Goal: Task Accomplishment & Management: Complete application form

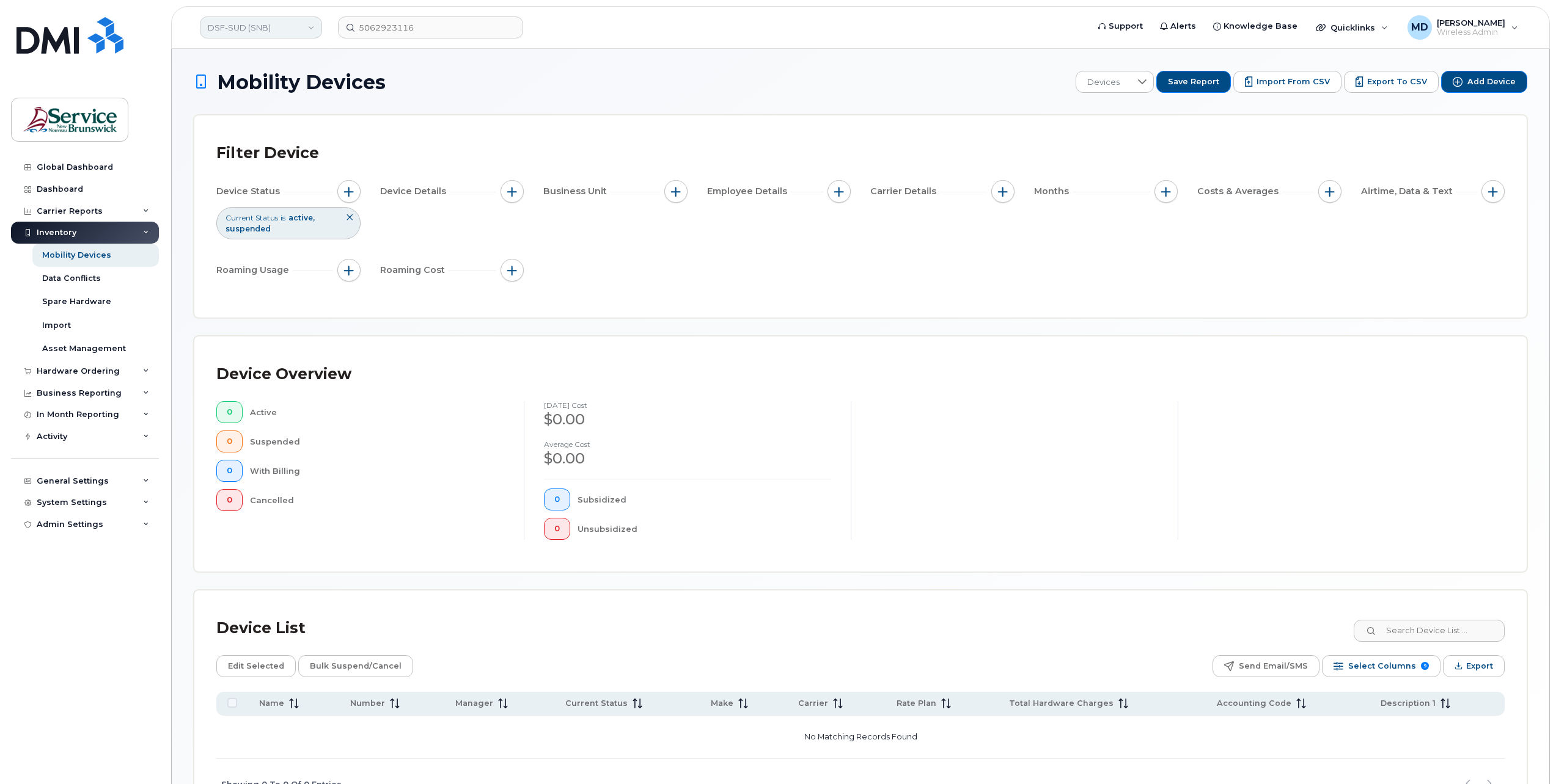
click at [267, 32] on link "DSF-SUD (SNB)" at bounding box center [261, 28] width 122 height 22
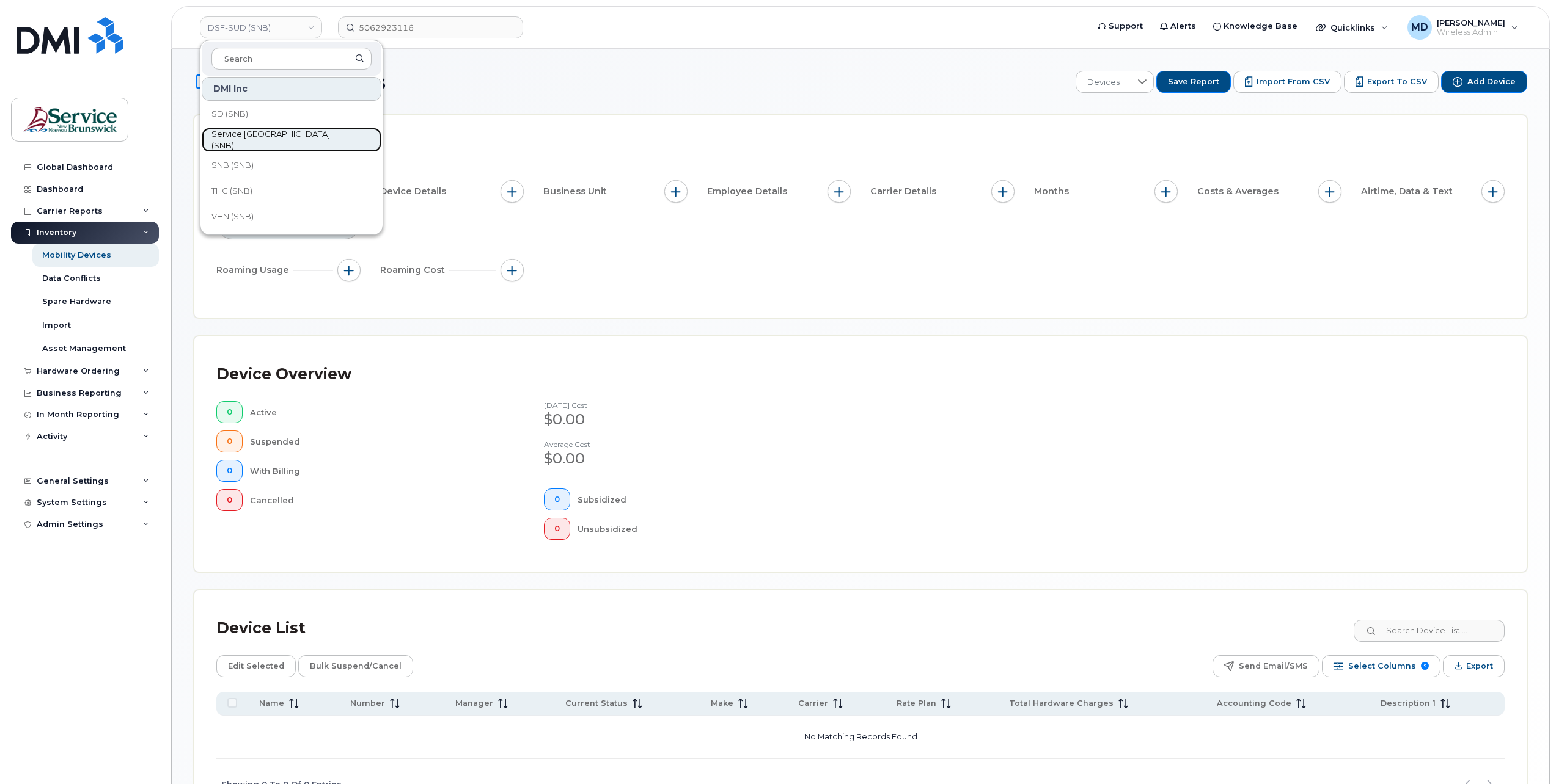
click at [270, 140] on span "Service [GEOGRAPHIC_DATA] (SNB)" at bounding box center [281, 140] width 141 height 24
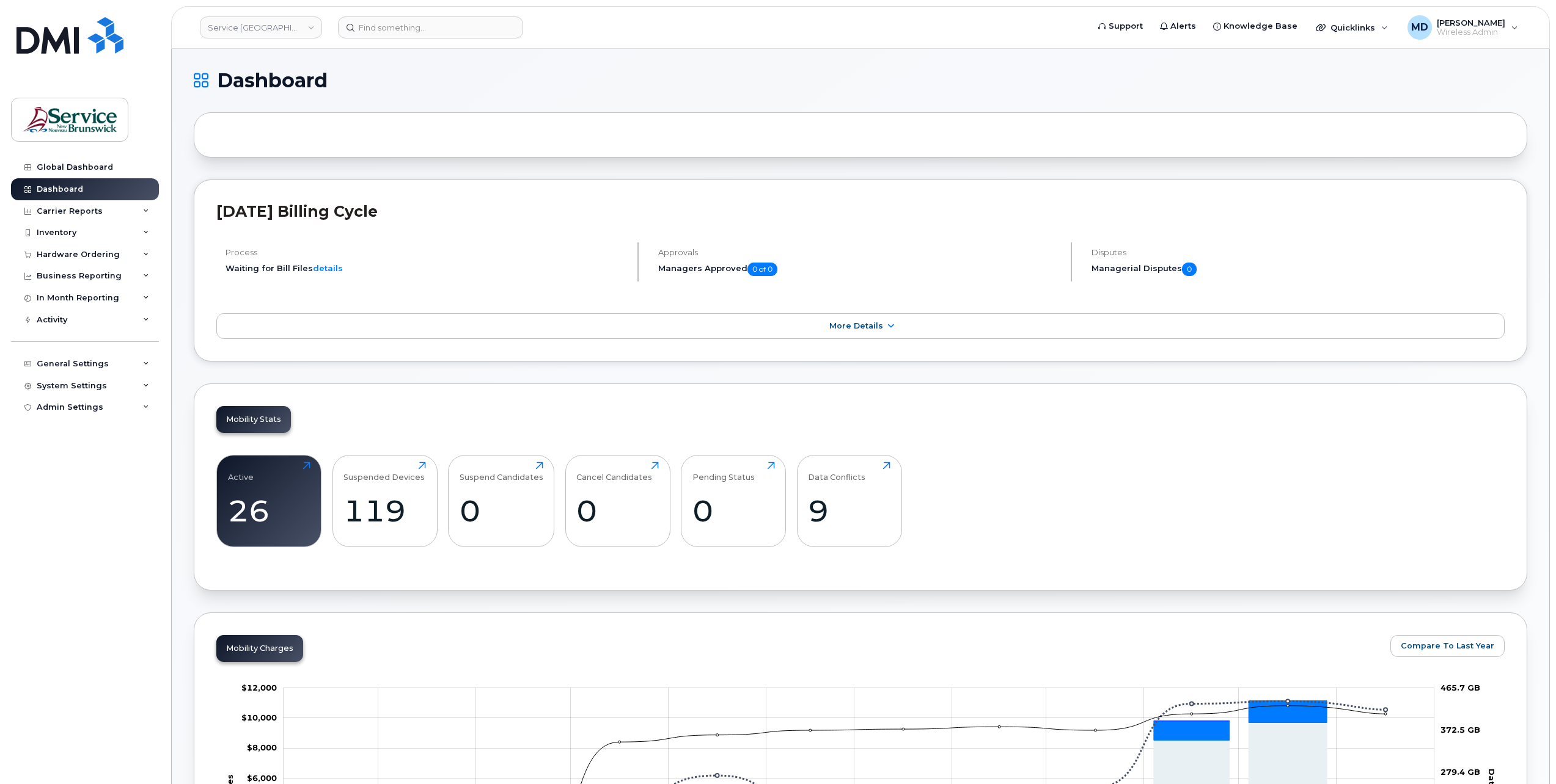
drag, startPoint x: 96, startPoint y: 250, endPoint x: 87, endPoint y: 265, distance: 17.5
click at [96, 251] on div "Hardware Ordering" at bounding box center [78, 254] width 83 height 9
drag, startPoint x: 59, startPoint y: 297, endPoint x: 75, endPoint y: 296, distance: 16.0
click at [59, 297] on div "Orders" at bounding box center [57, 300] width 30 height 11
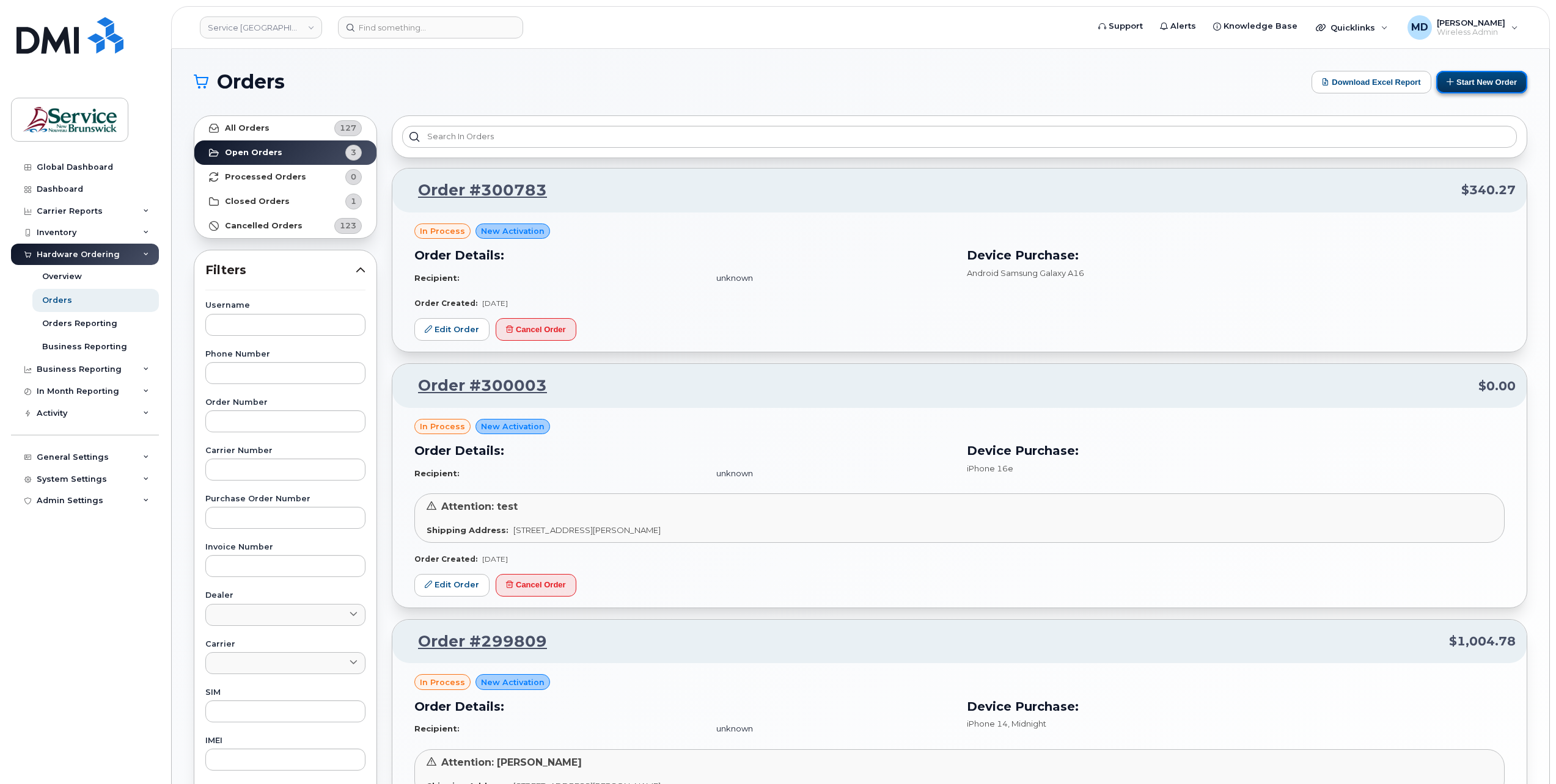
click at [1467, 88] on button "Start New Order" at bounding box center [1482, 82] width 91 height 22
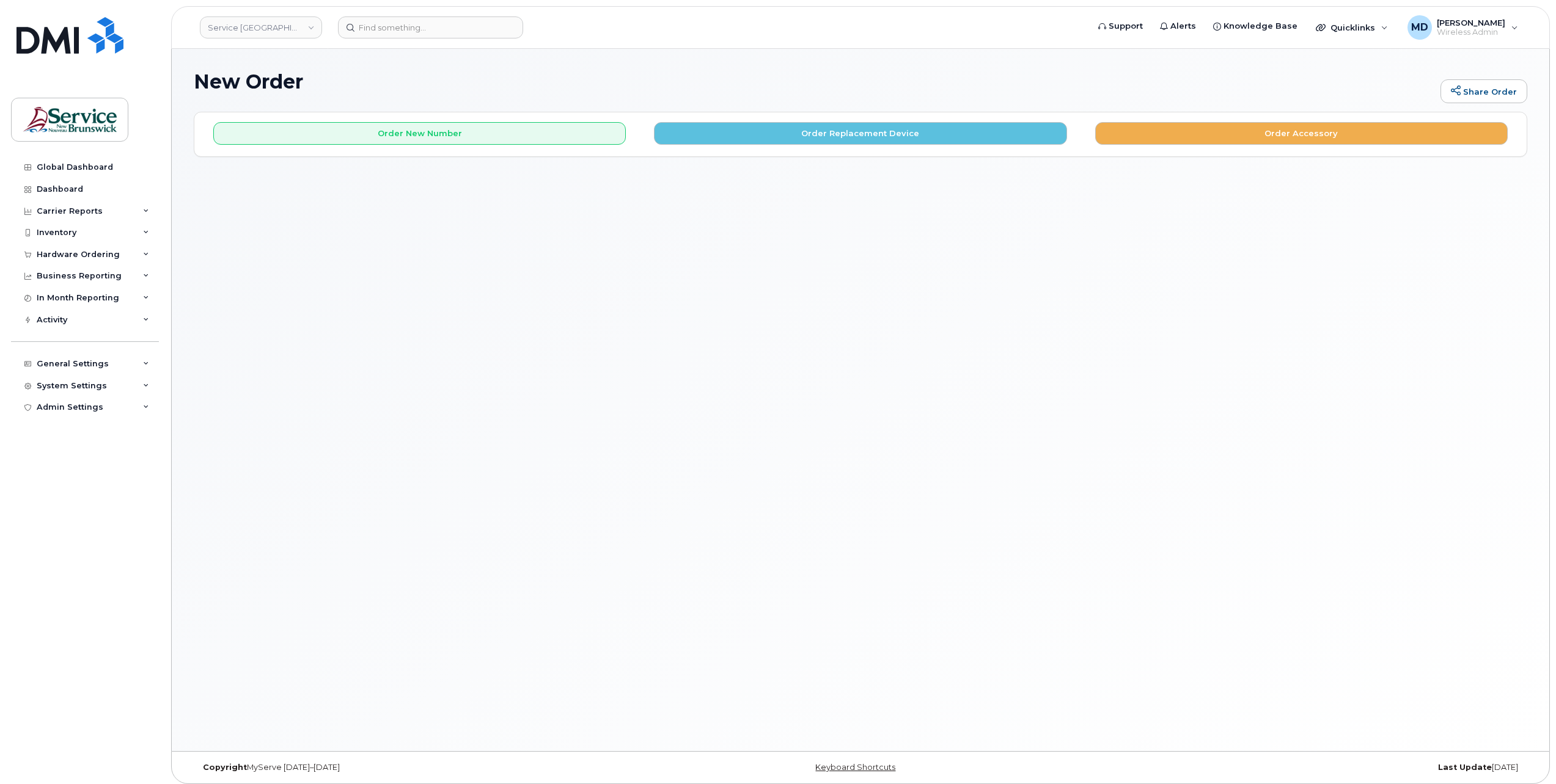
drag, startPoint x: 679, startPoint y: 232, endPoint x: 684, endPoint y: 224, distance: 9.4
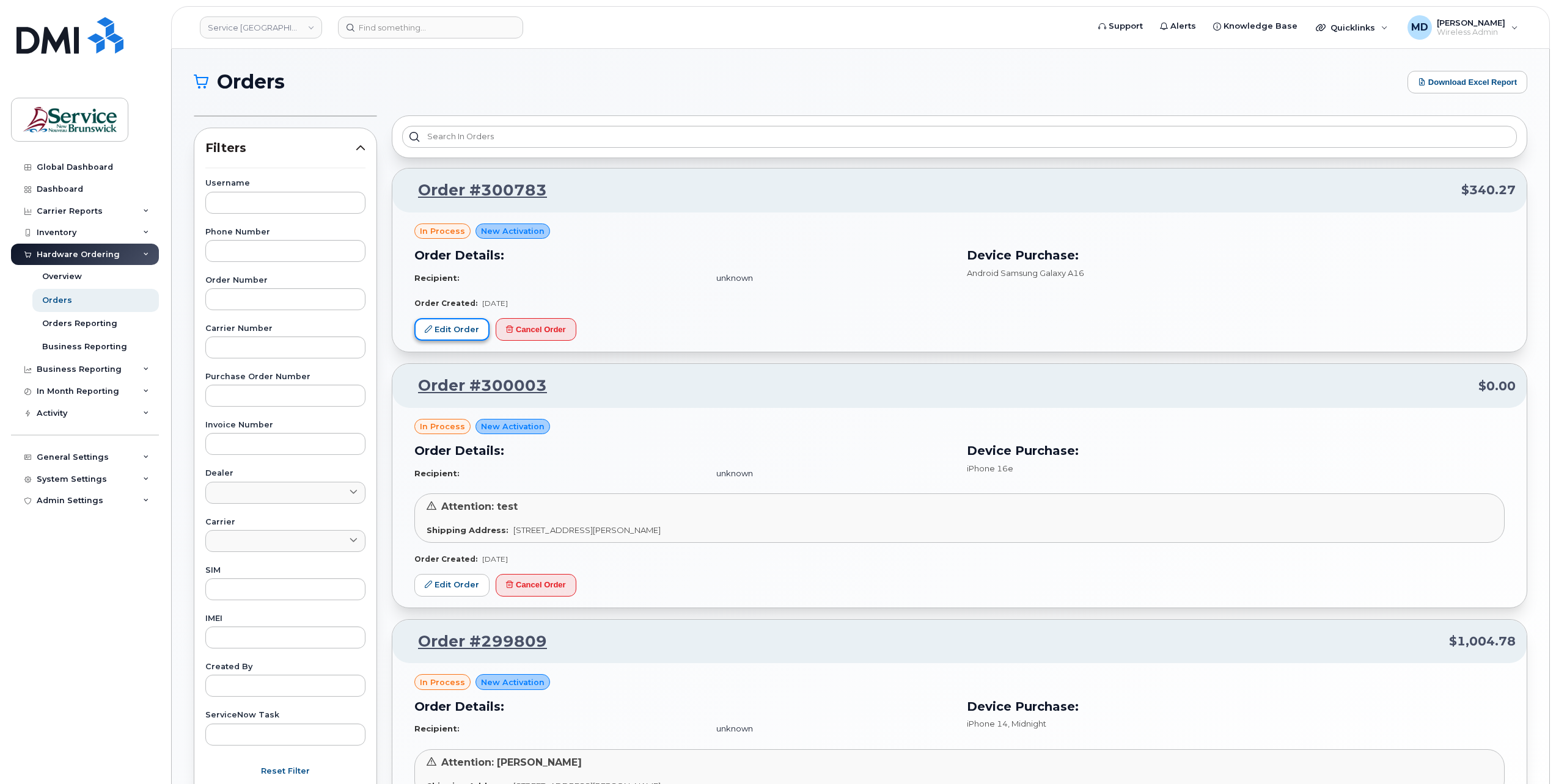
click at [468, 325] on link "Edit Order" at bounding box center [452, 329] width 75 height 22
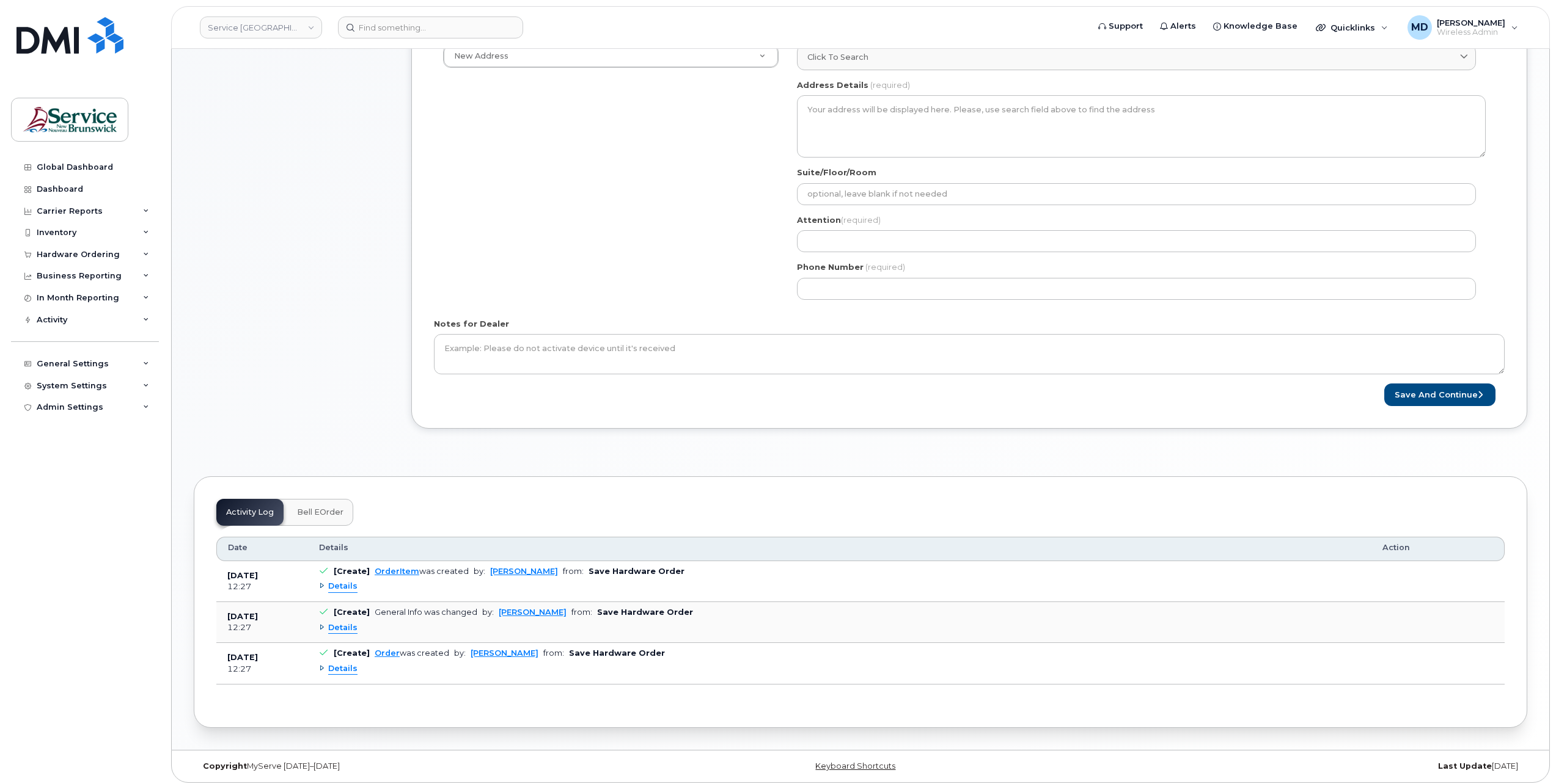
scroll to position [165, 0]
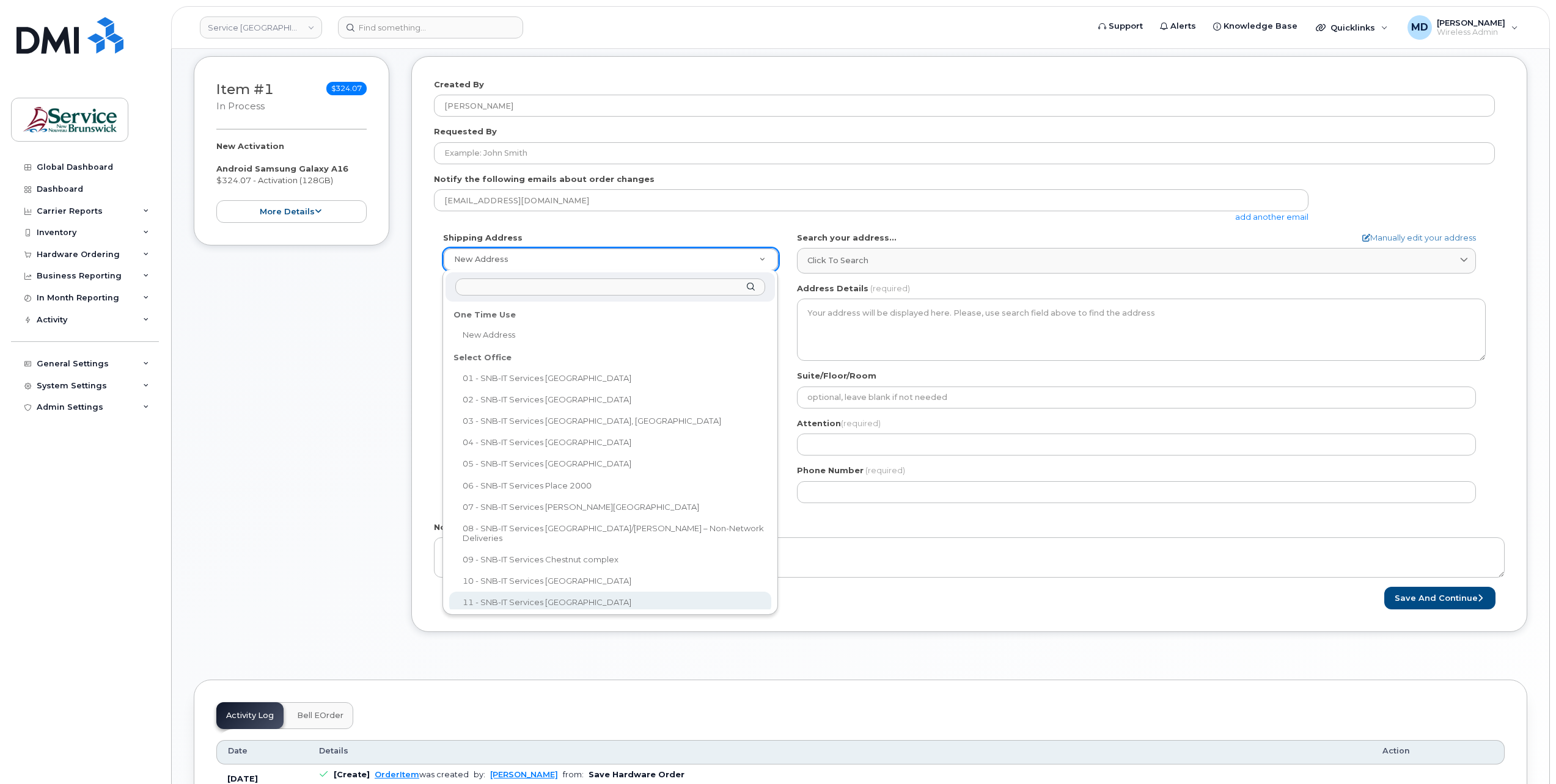
select select
type textarea "15 King Sq N Saint John New Brunswick E2L 1E6"
type input "[PERSON_NAME]"
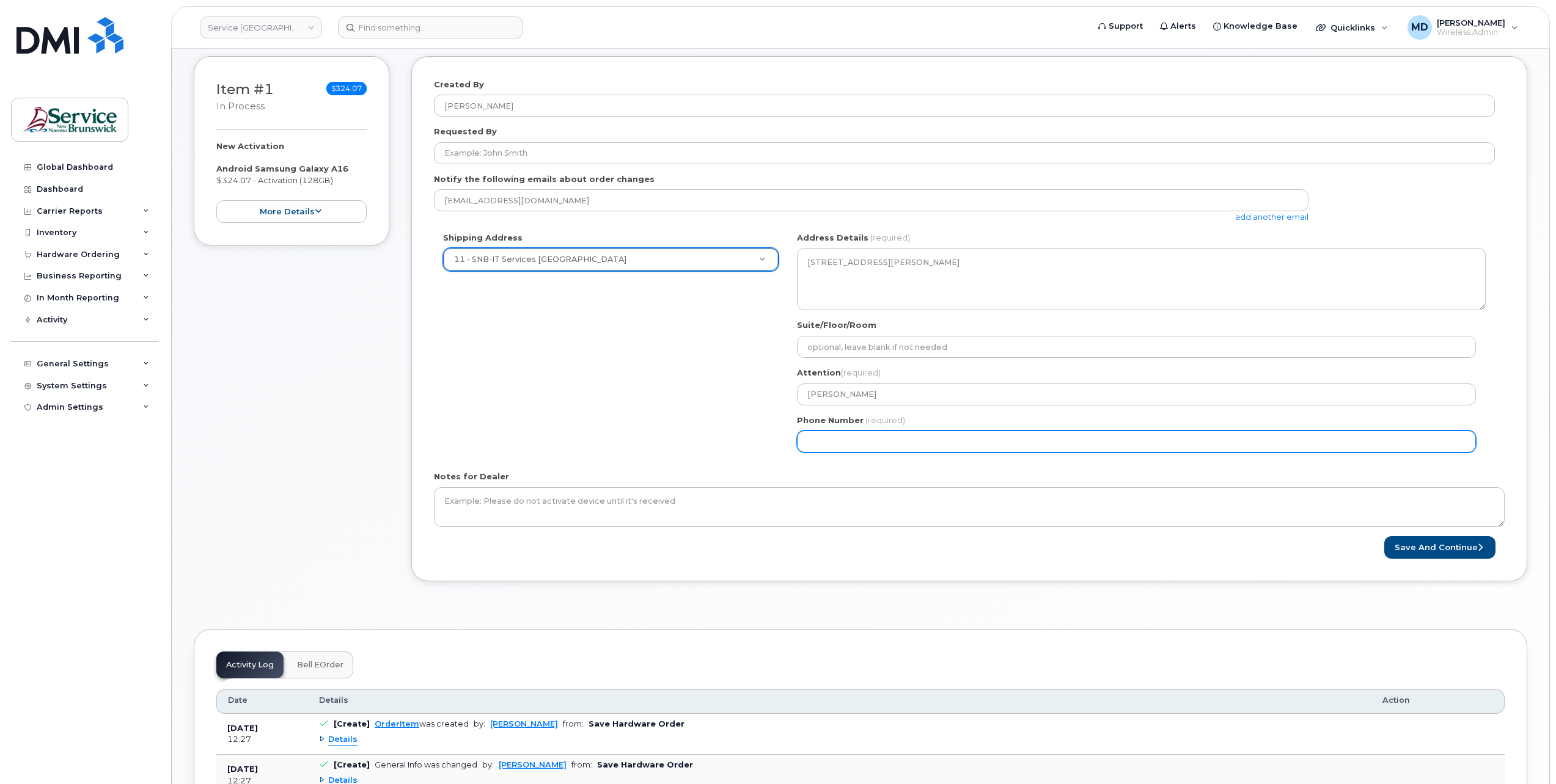
click at [824, 440] on input "Phone Number" at bounding box center [1137, 442] width 679 height 22
type input "5062615198"
select select
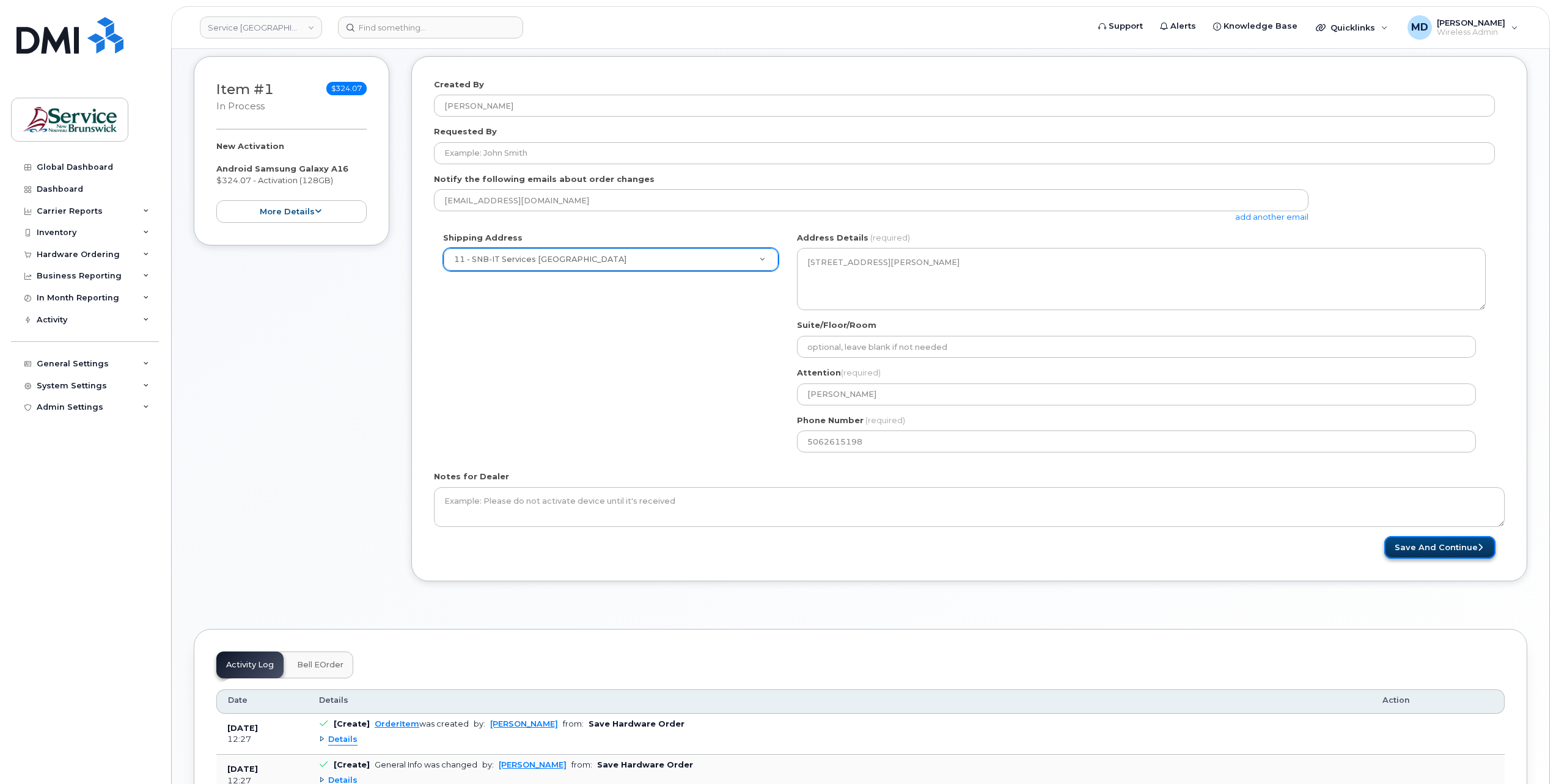
click at [1392, 553] on button "Save and Continue" at bounding box center [1440, 548] width 111 height 22
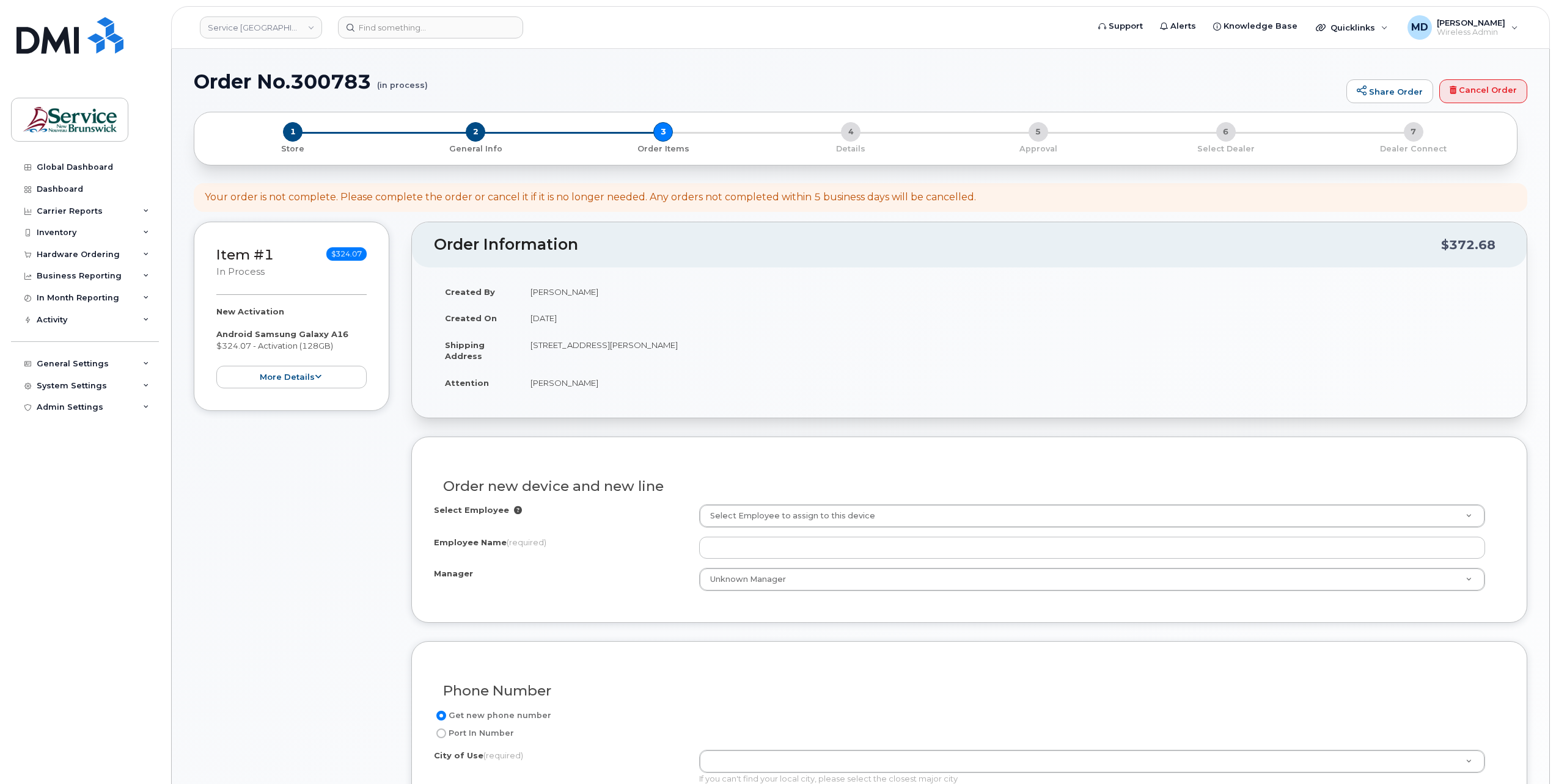
scroll to position [203, 0]
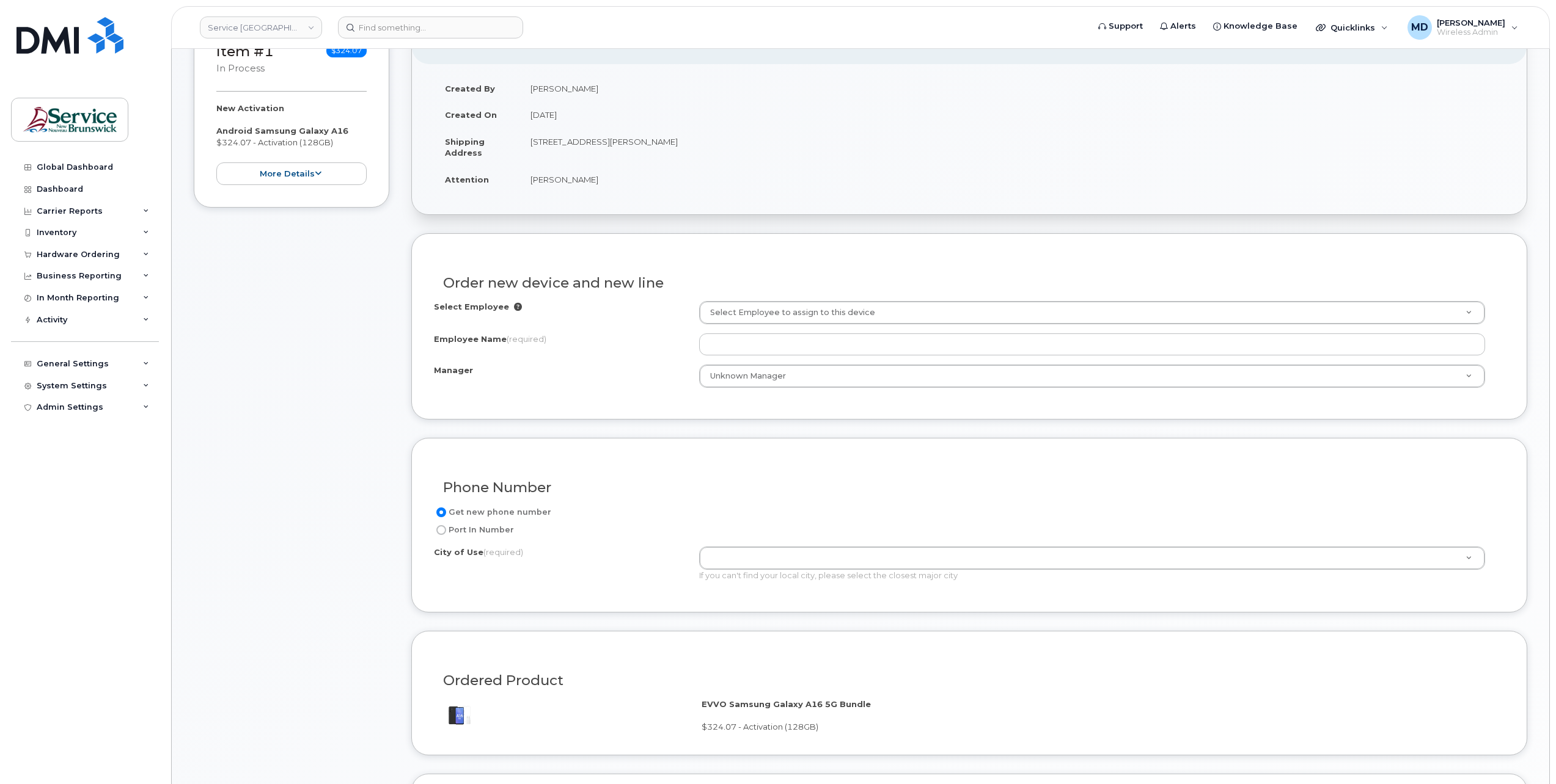
click at [500, 526] on label "Port In Number" at bounding box center [473, 530] width 80 height 15
click at [447, 526] on input "Port In Number" at bounding box center [441, 530] width 9 height 9
radio input "true"
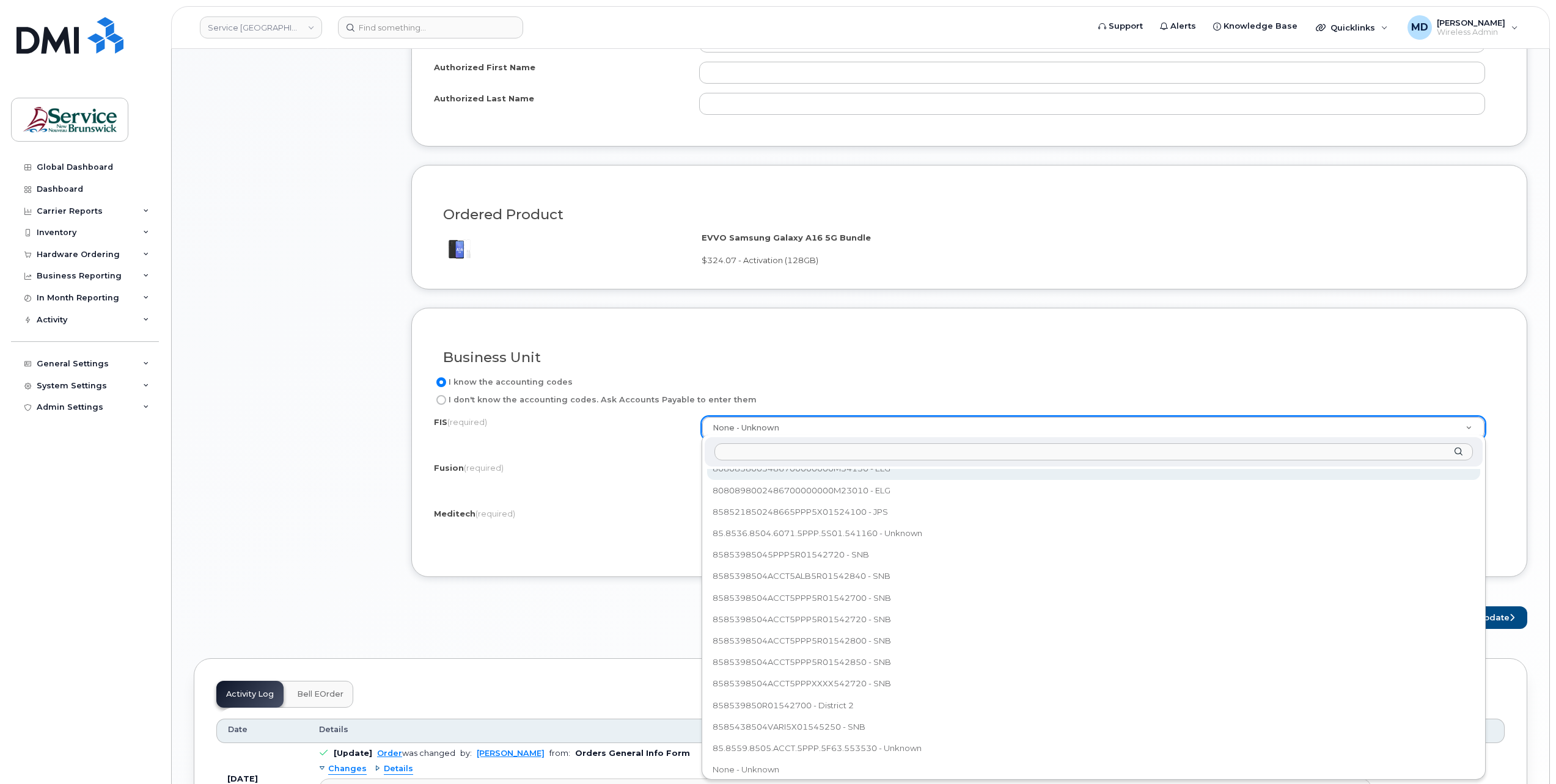
scroll to position [1098, 0]
select select "8080898002486700000000M23010"
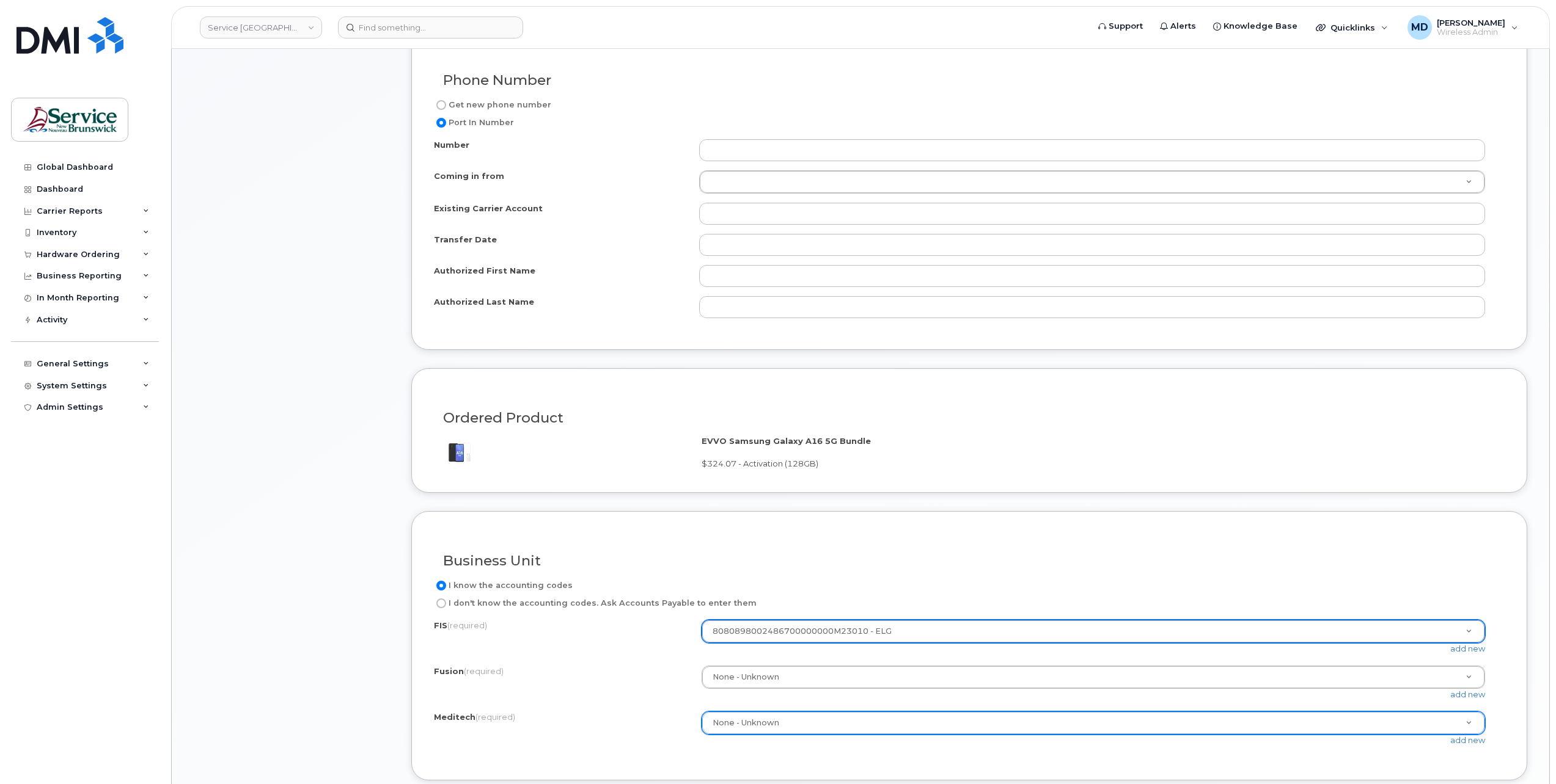
scroll to position [814, 0]
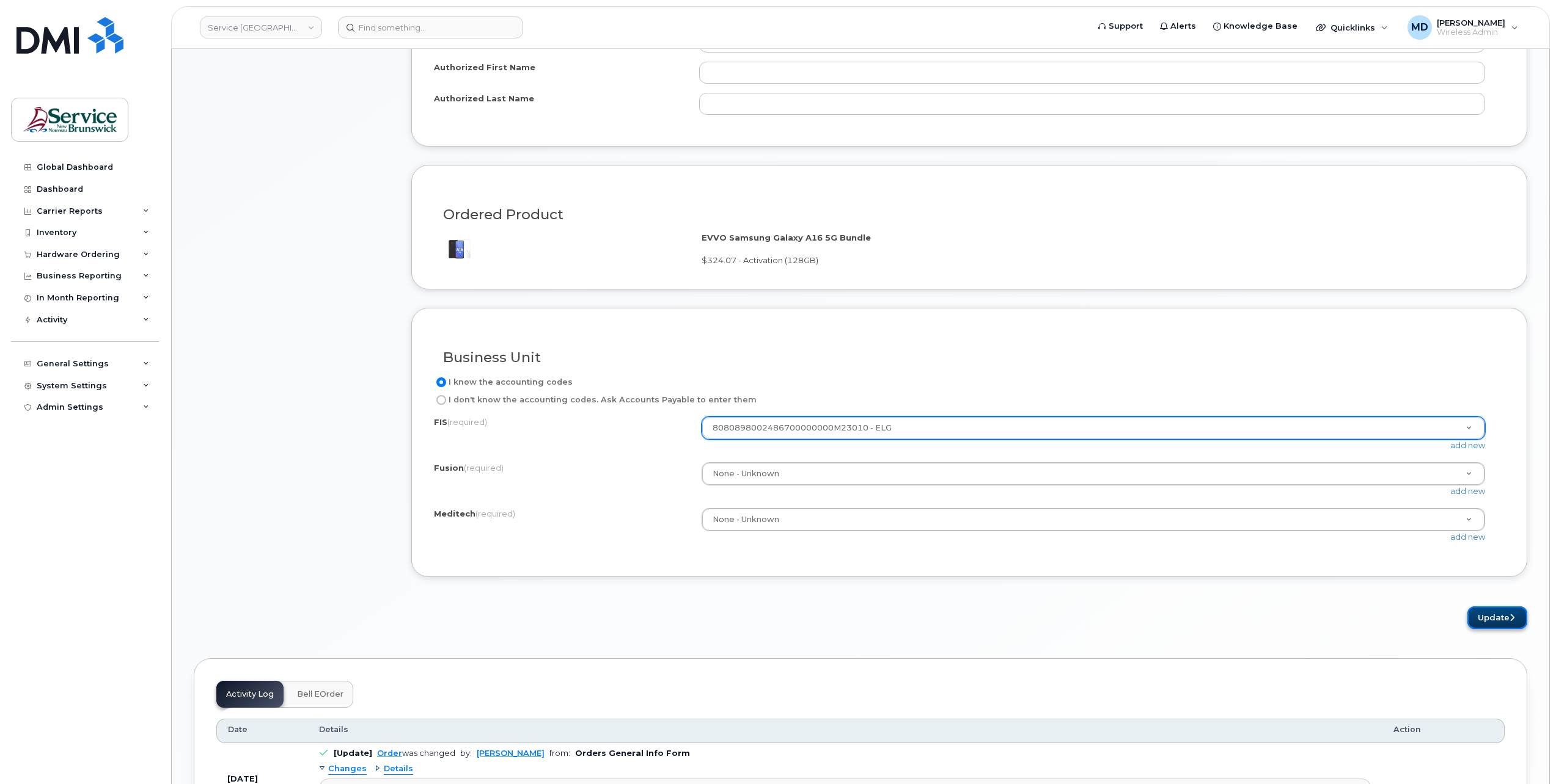
click at [1497, 617] on button "Update" at bounding box center [1497, 618] width 59 height 22
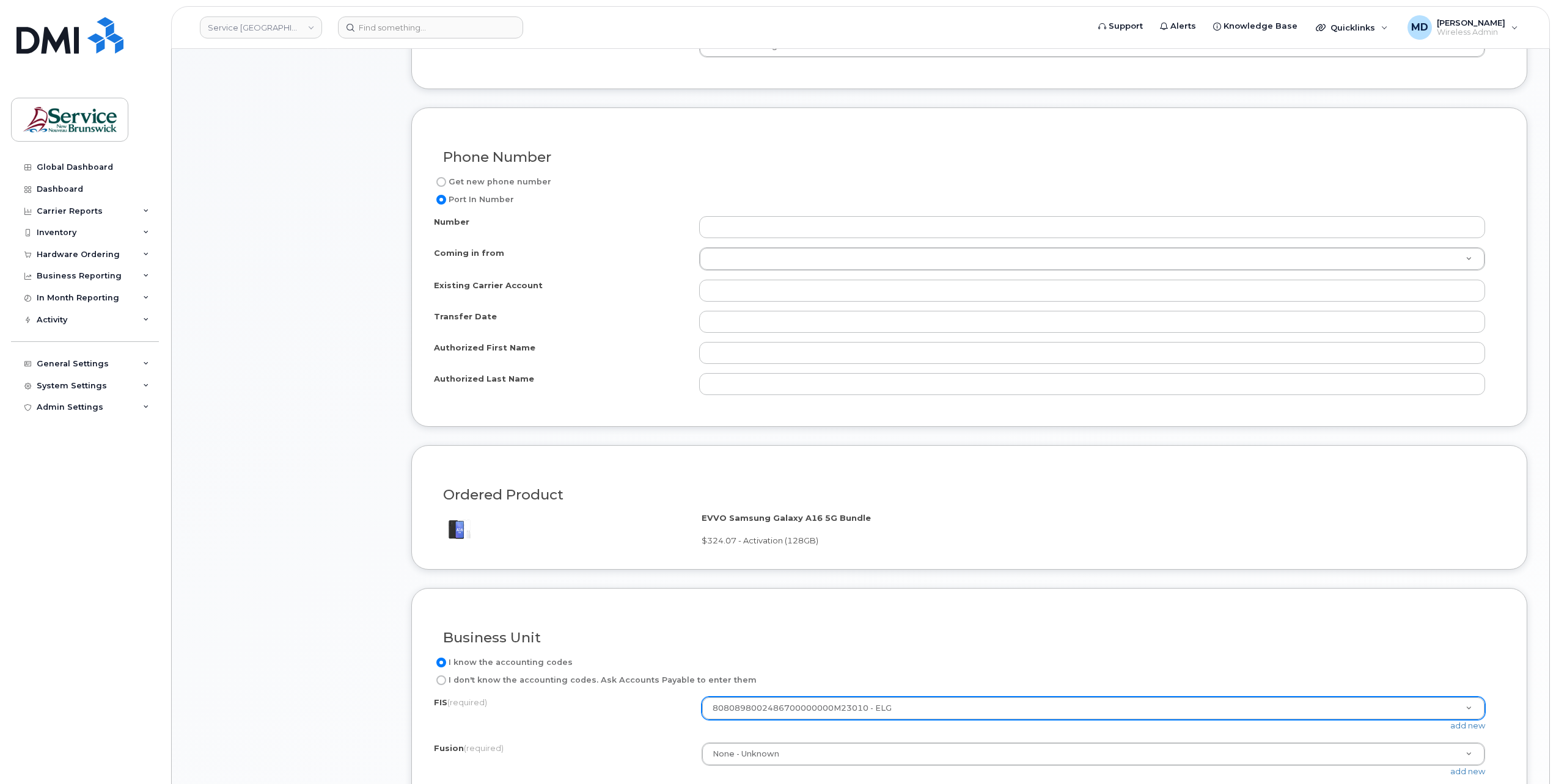
scroll to position [0, 0]
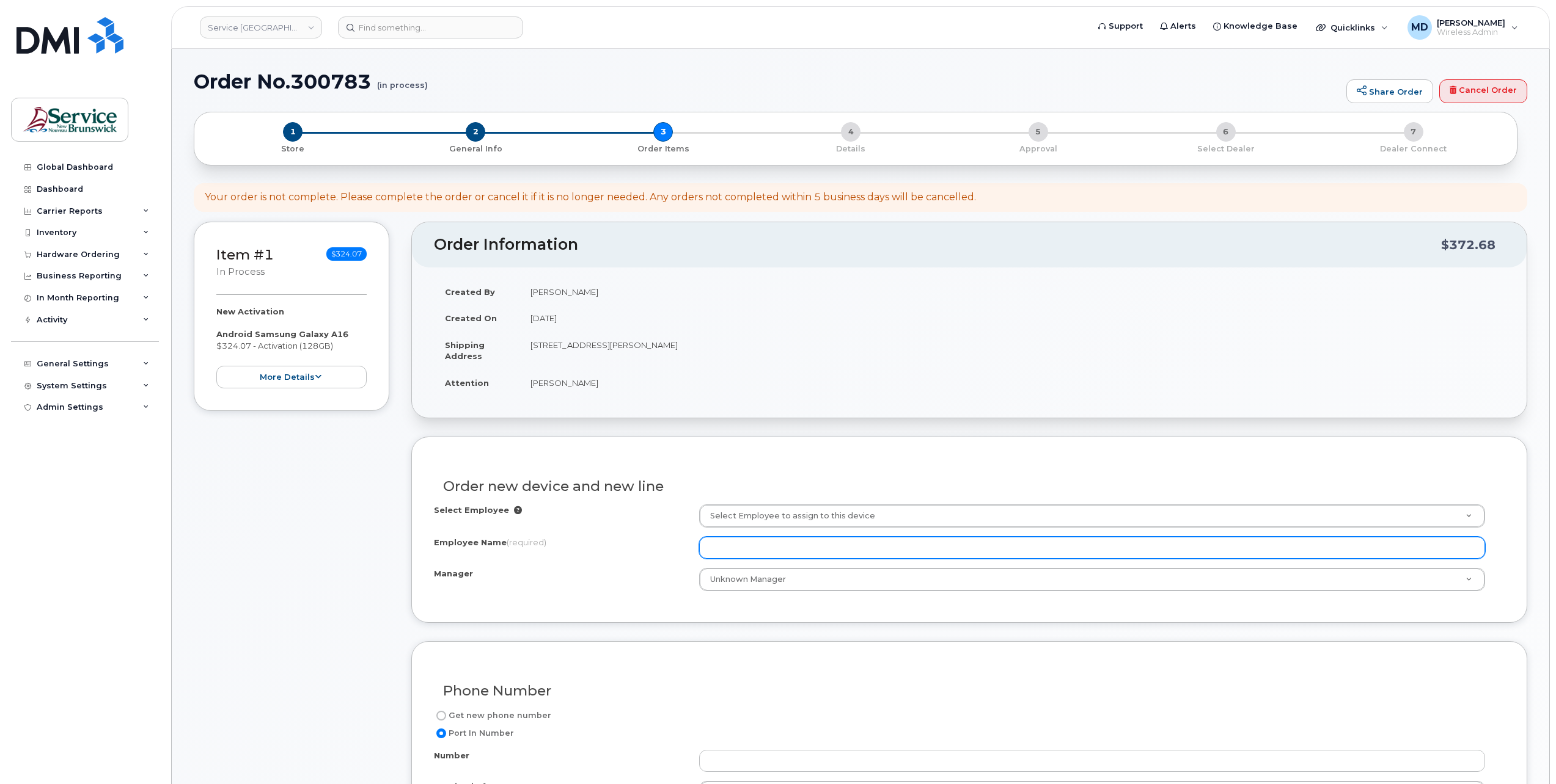
click at [806, 549] on input "Employee Name (required)" at bounding box center [1092, 548] width 786 height 22
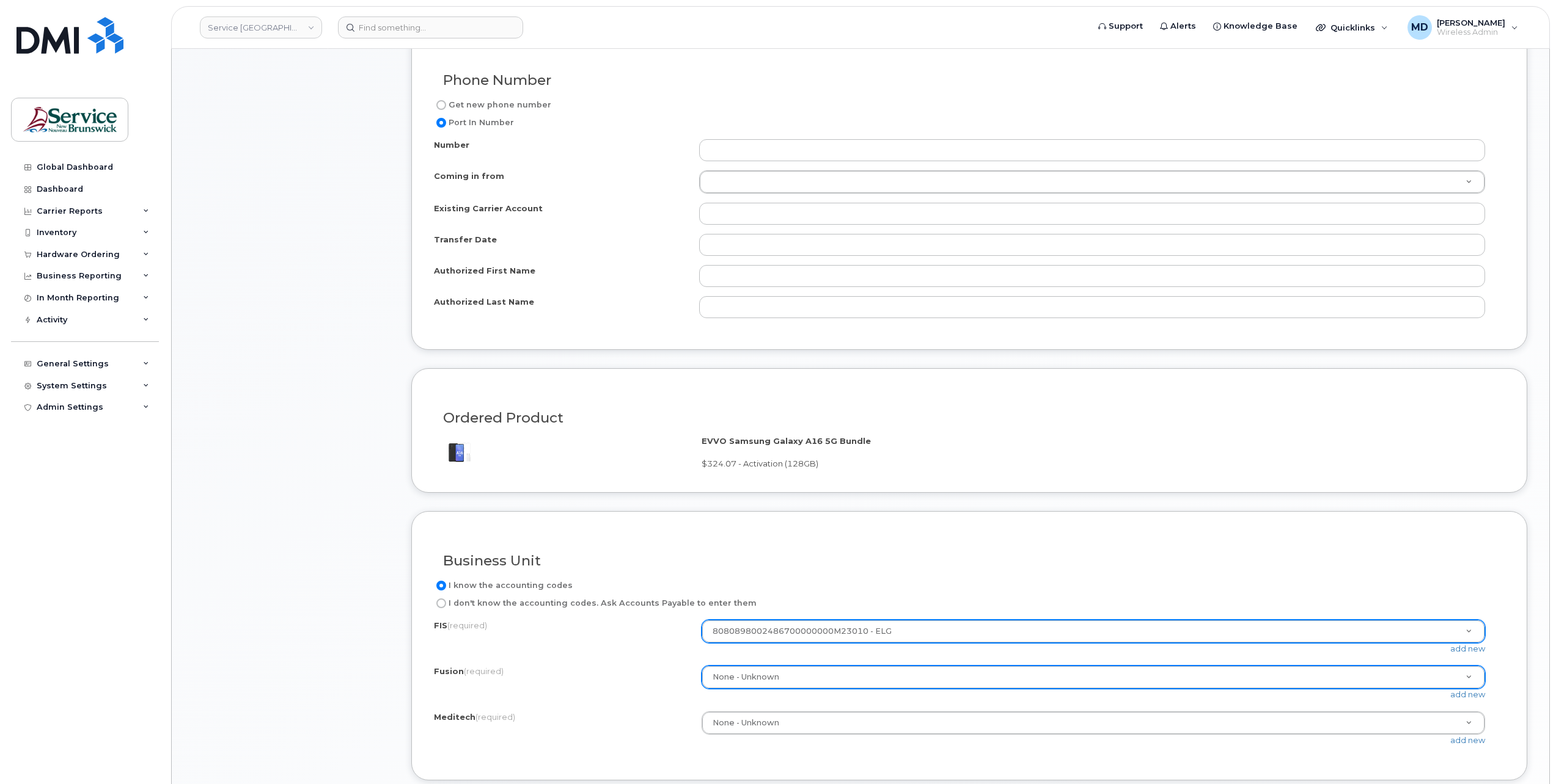
scroll to position [1222, 0]
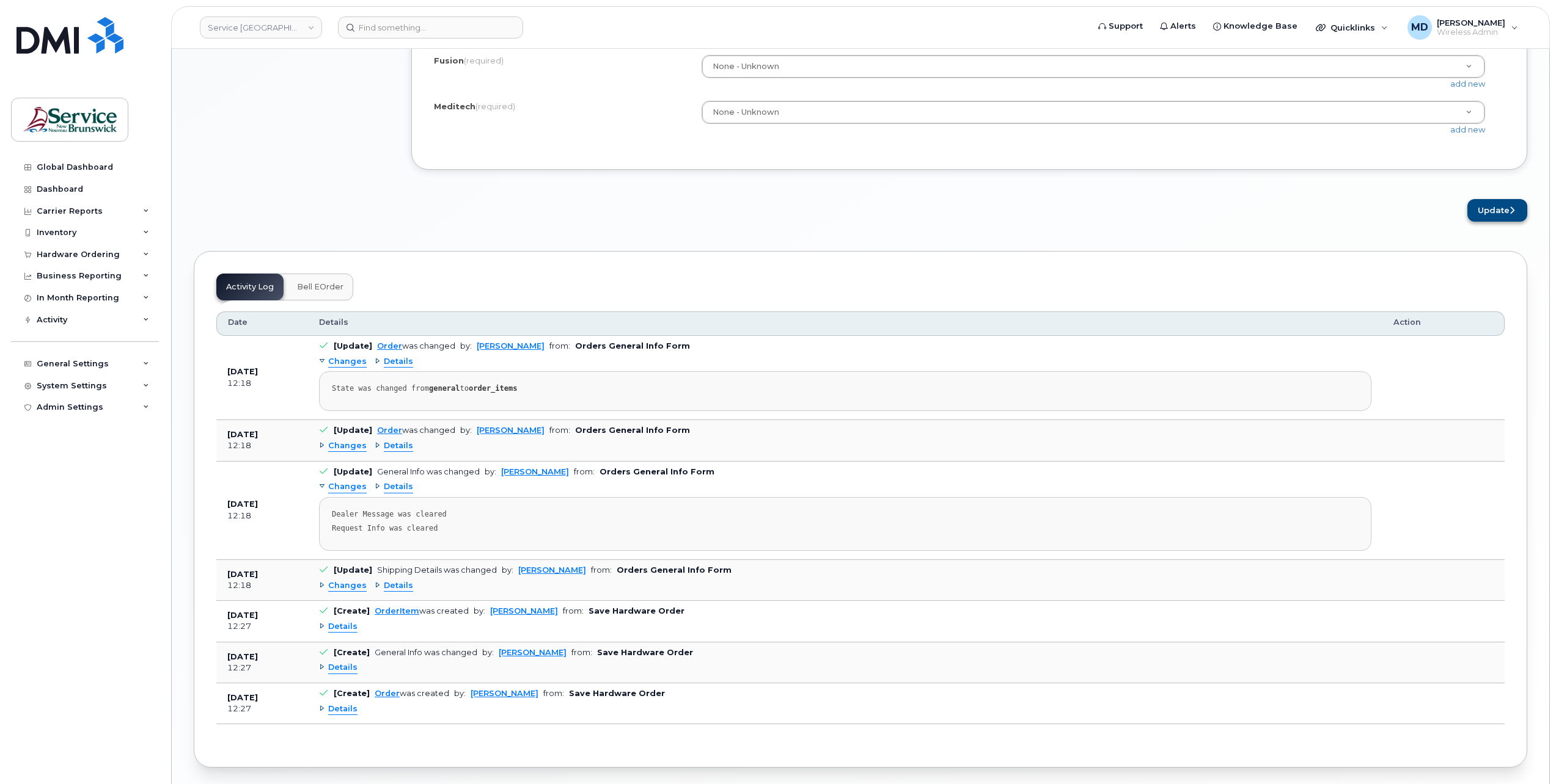
type input "[PERSON_NAME]"
click at [1488, 213] on button "Update" at bounding box center [1497, 210] width 59 height 22
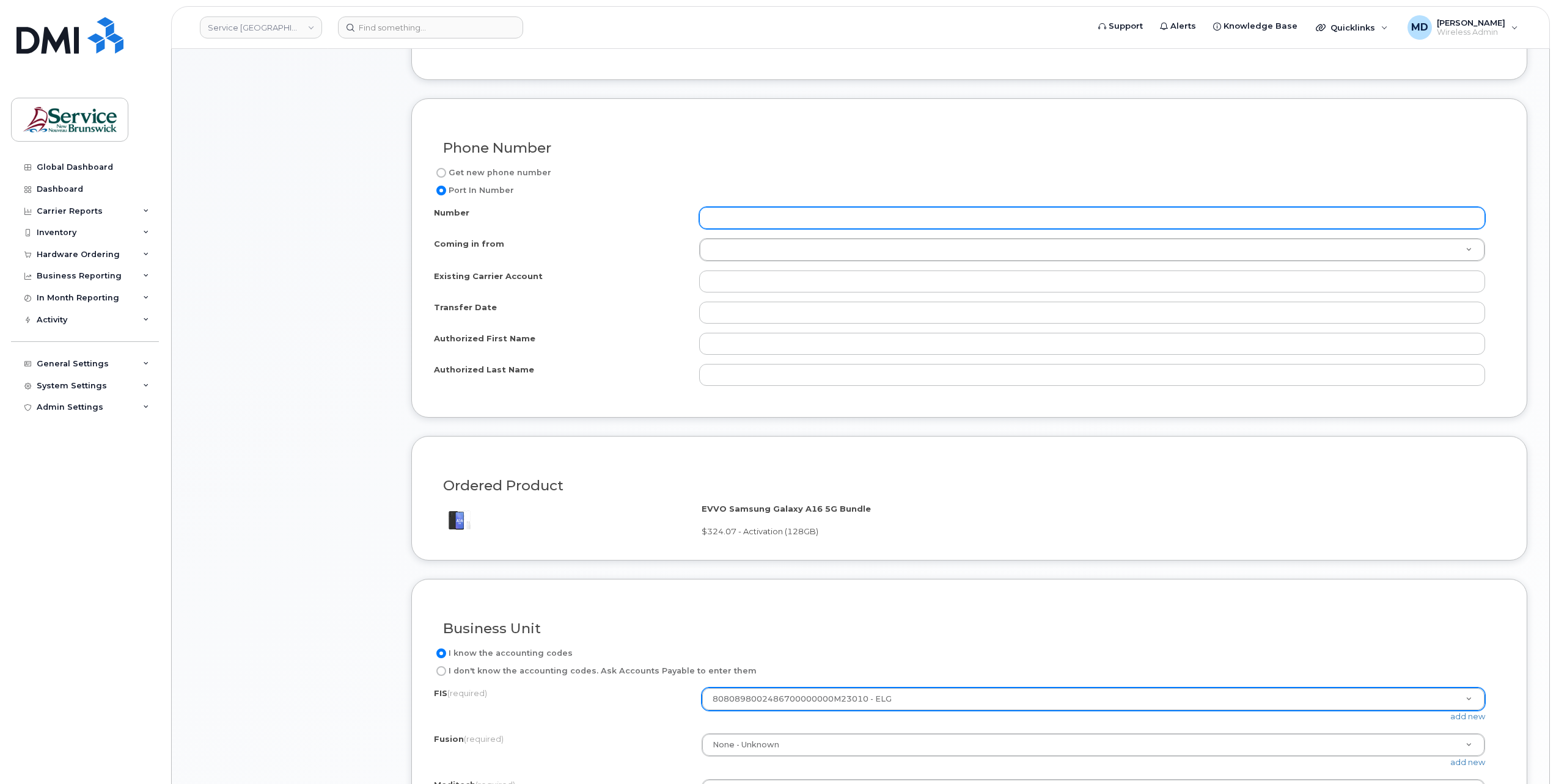
scroll to position [339, 0]
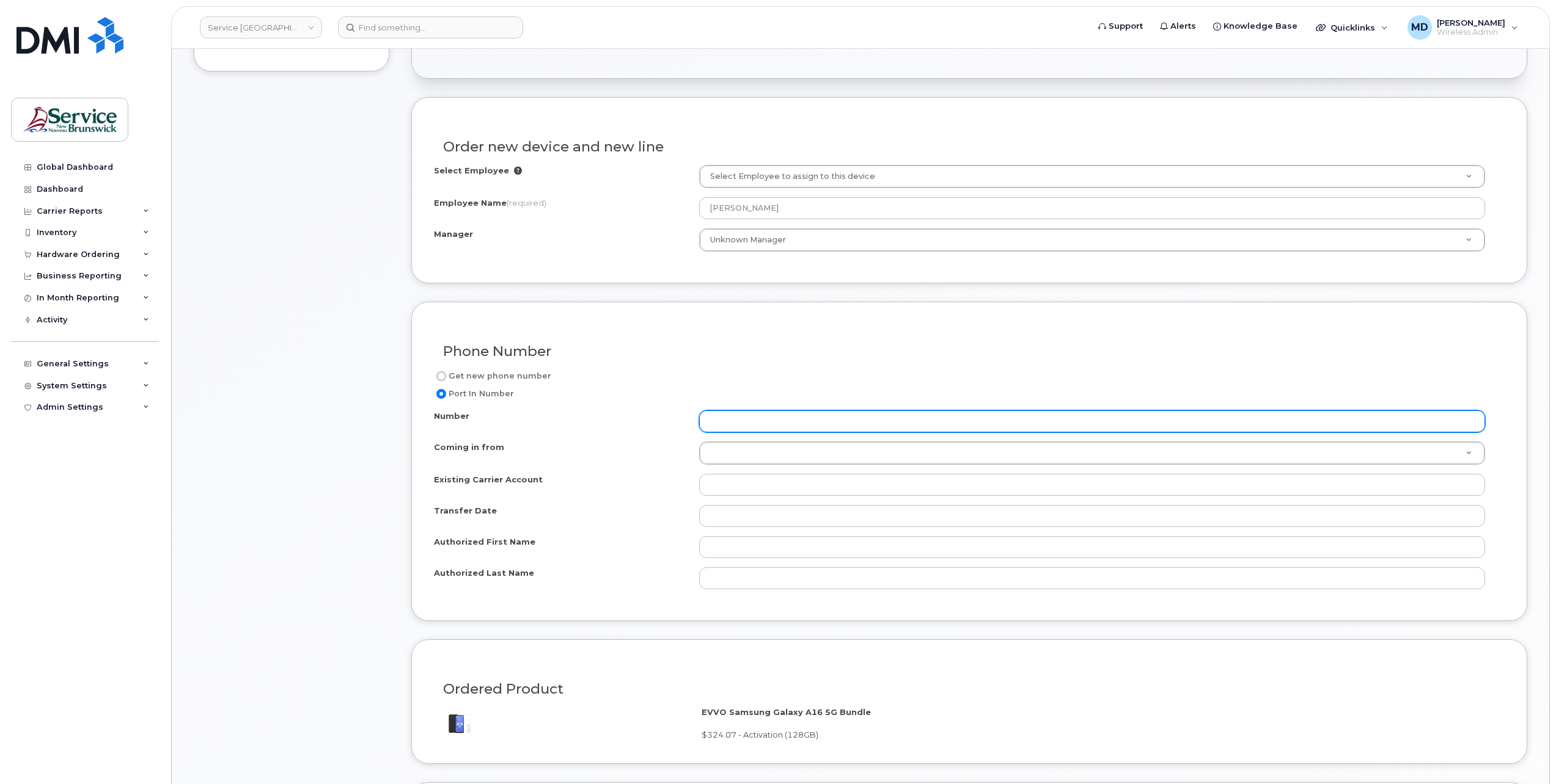
click at [784, 426] on input "Number" at bounding box center [1092, 422] width 786 height 22
click at [781, 421] on input "Number" at bounding box center [1092, 422] width 786 height 22
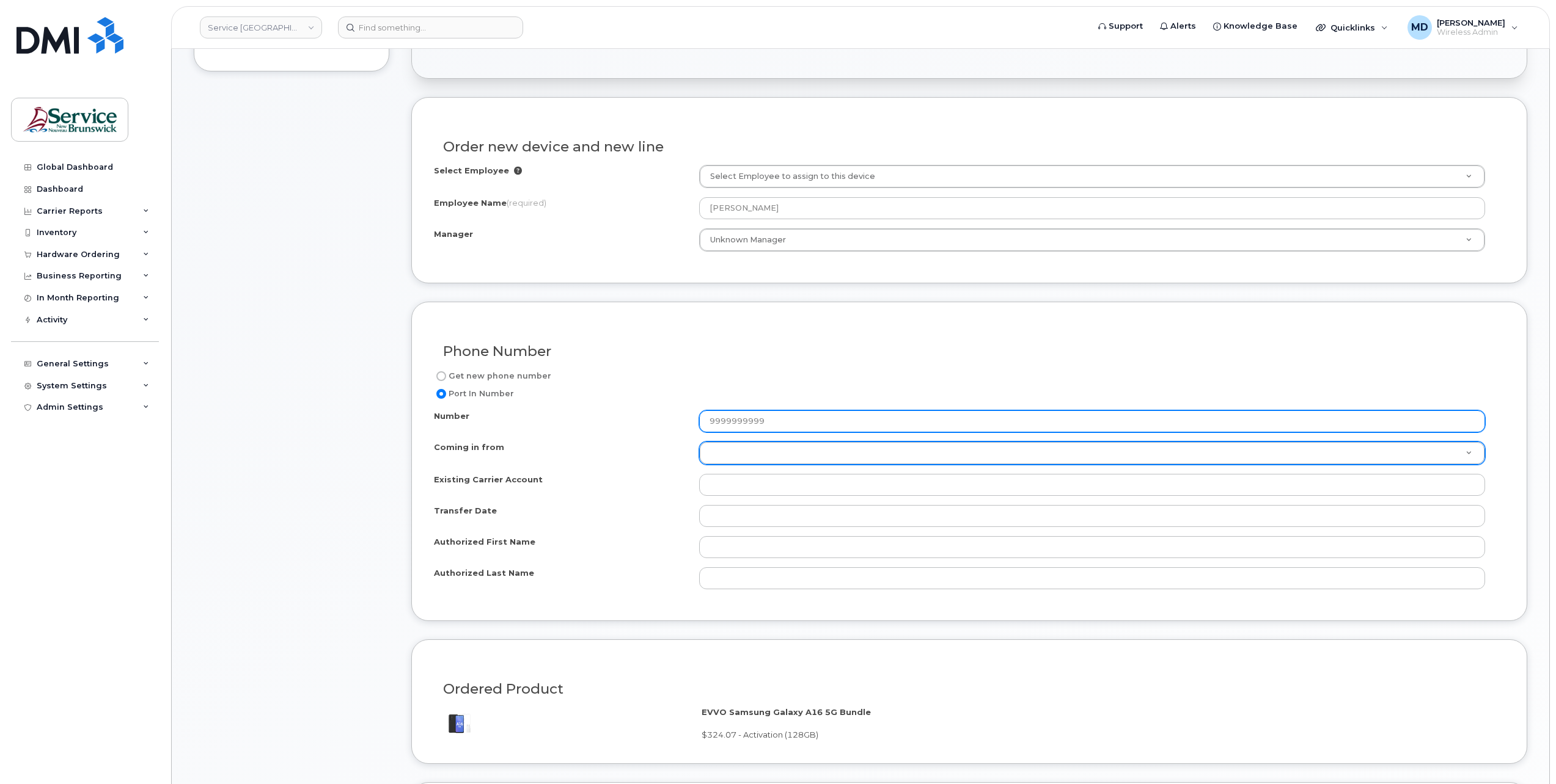
type input "9999999999"
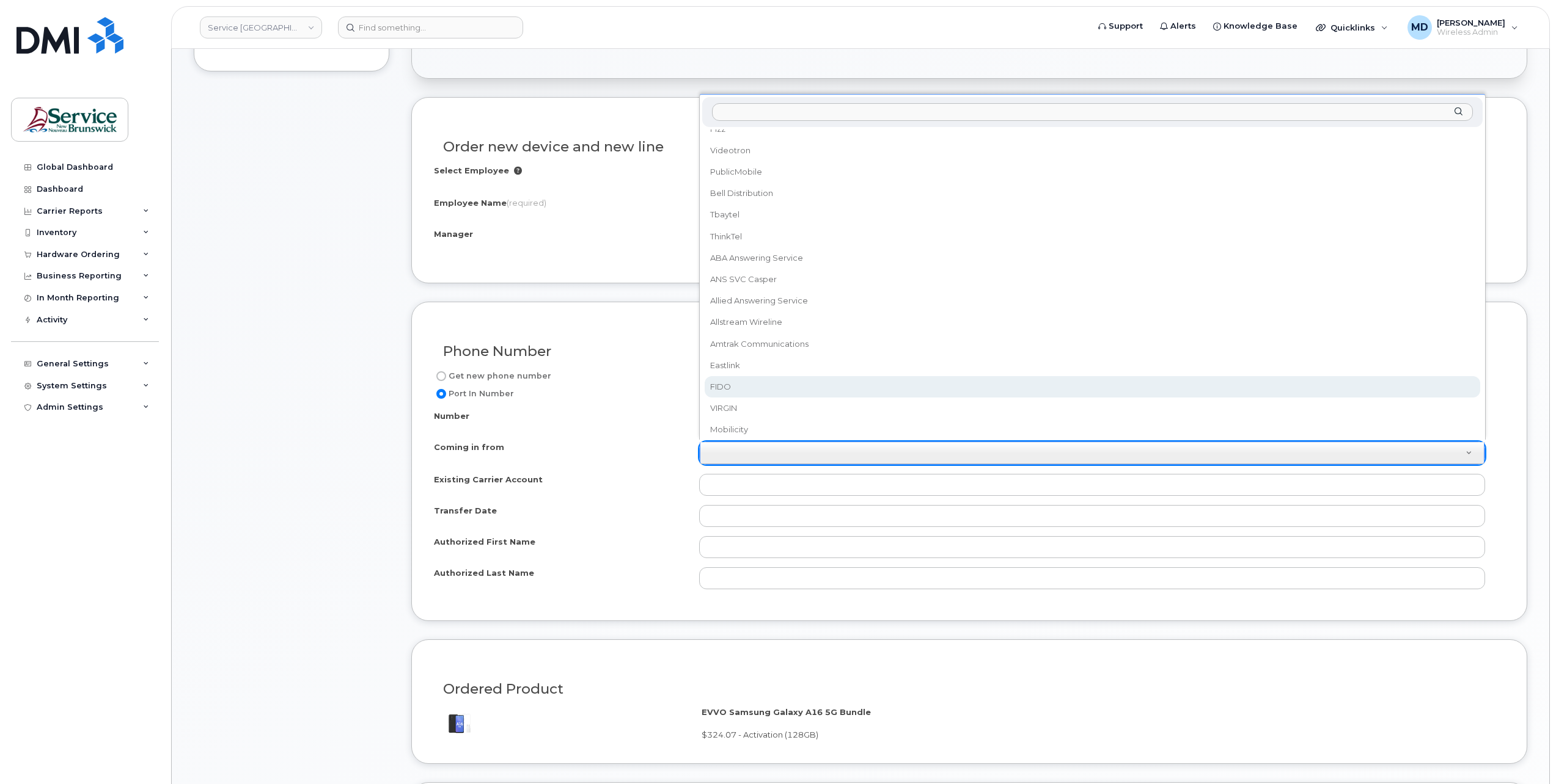
scroll to position [215, 0]
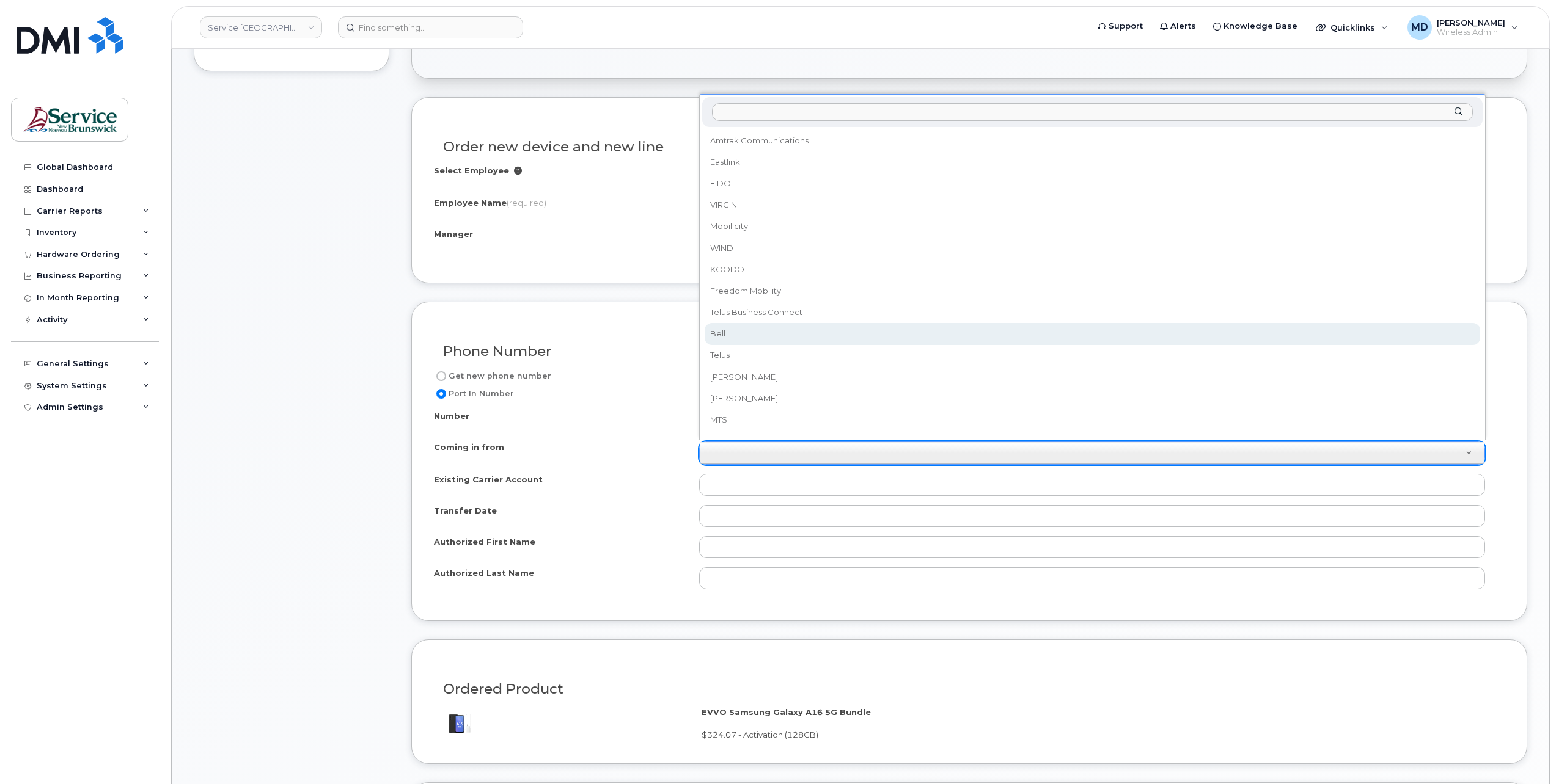
select select "Bell"
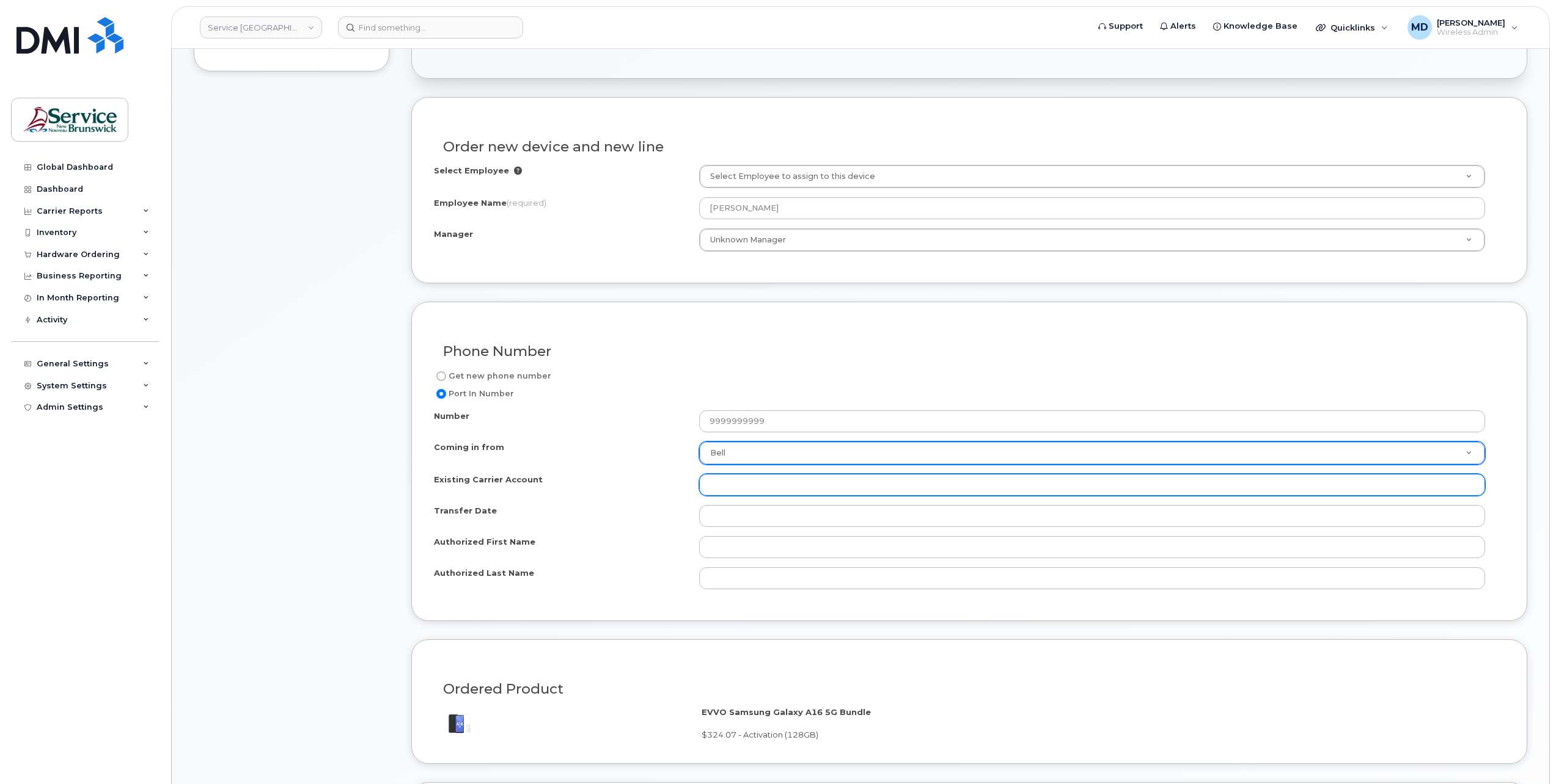
click at [759, 482] on input "Existing Carrier Account" at bounding box center [1092, 485] width 786 height 22
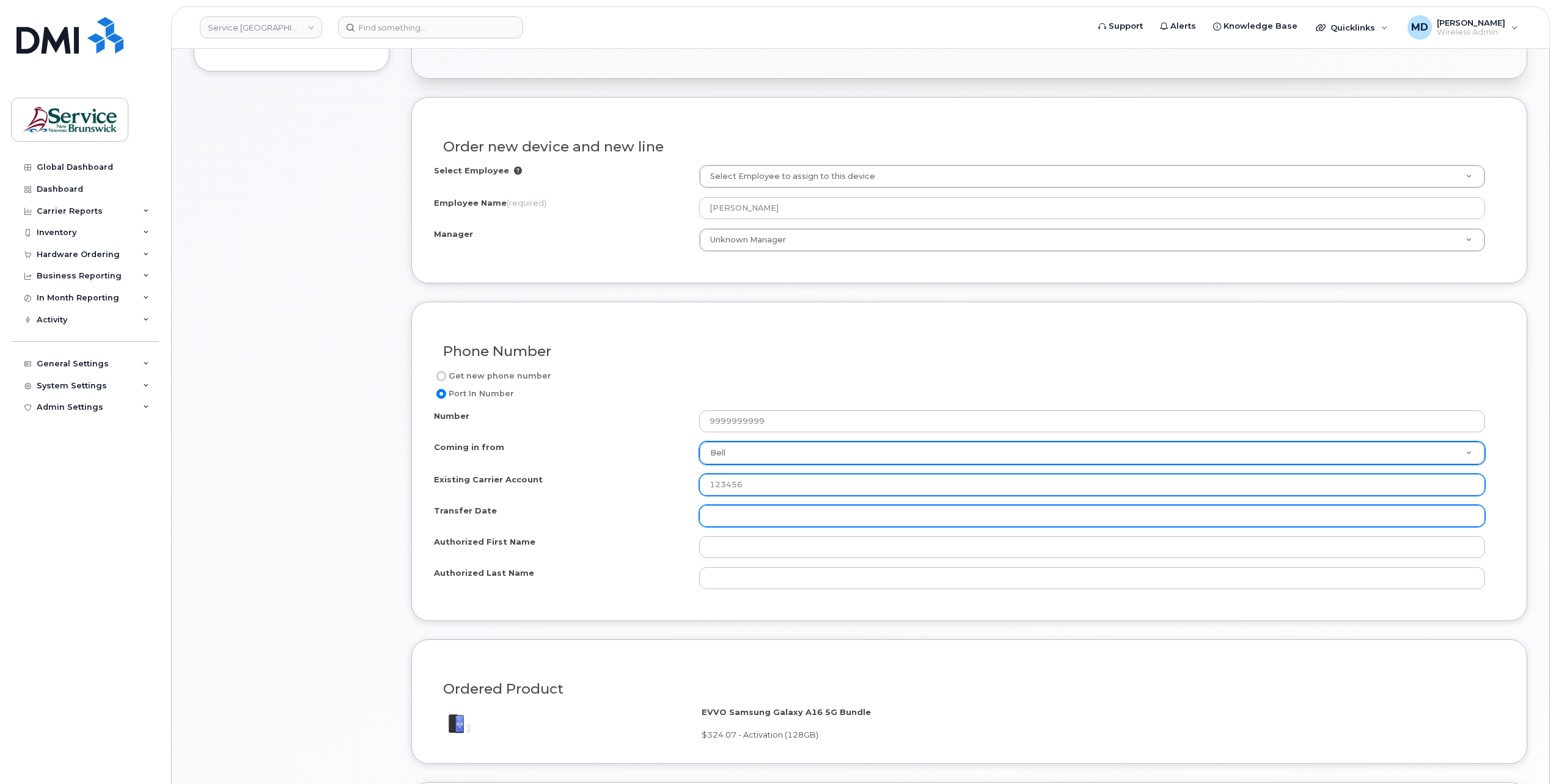
type input "123456"
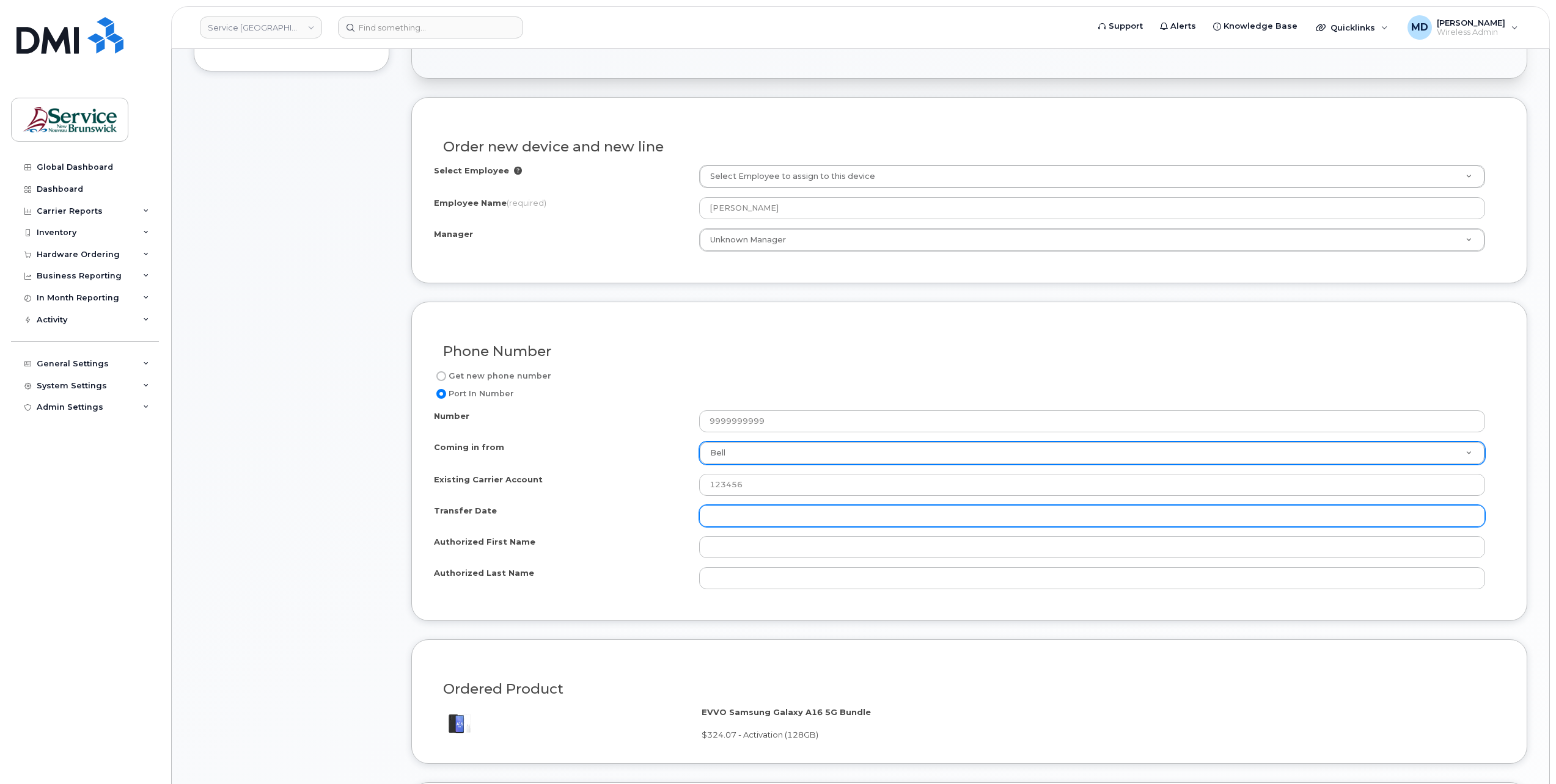
click at [757, 511] on input "Transfer Date" at bounding box center [1092, 516] width 786 height 22
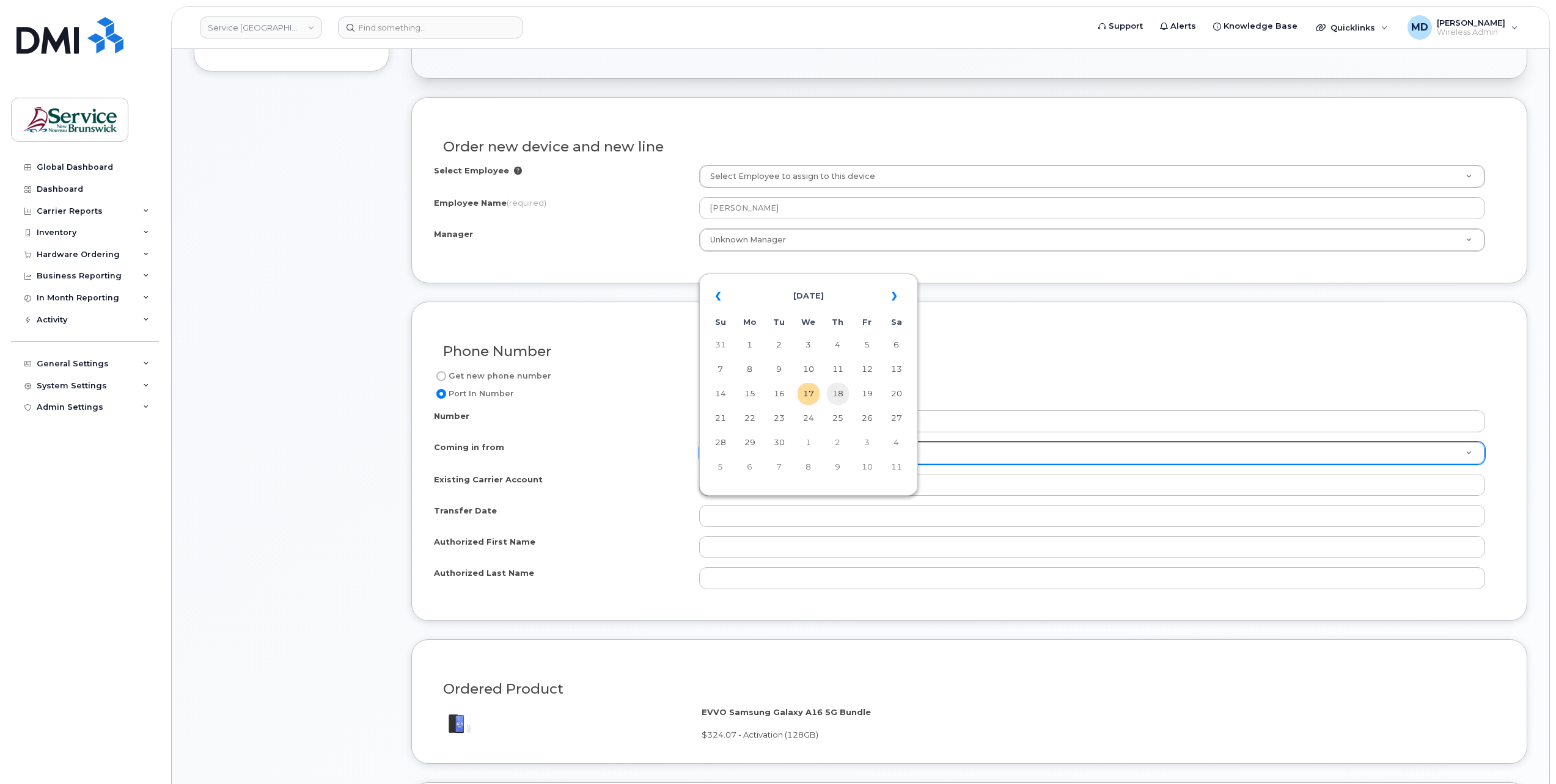
click at [839, 397] on td "18" at bounding box center [838, 395] width 22 height 22
type input "2025-09-18"
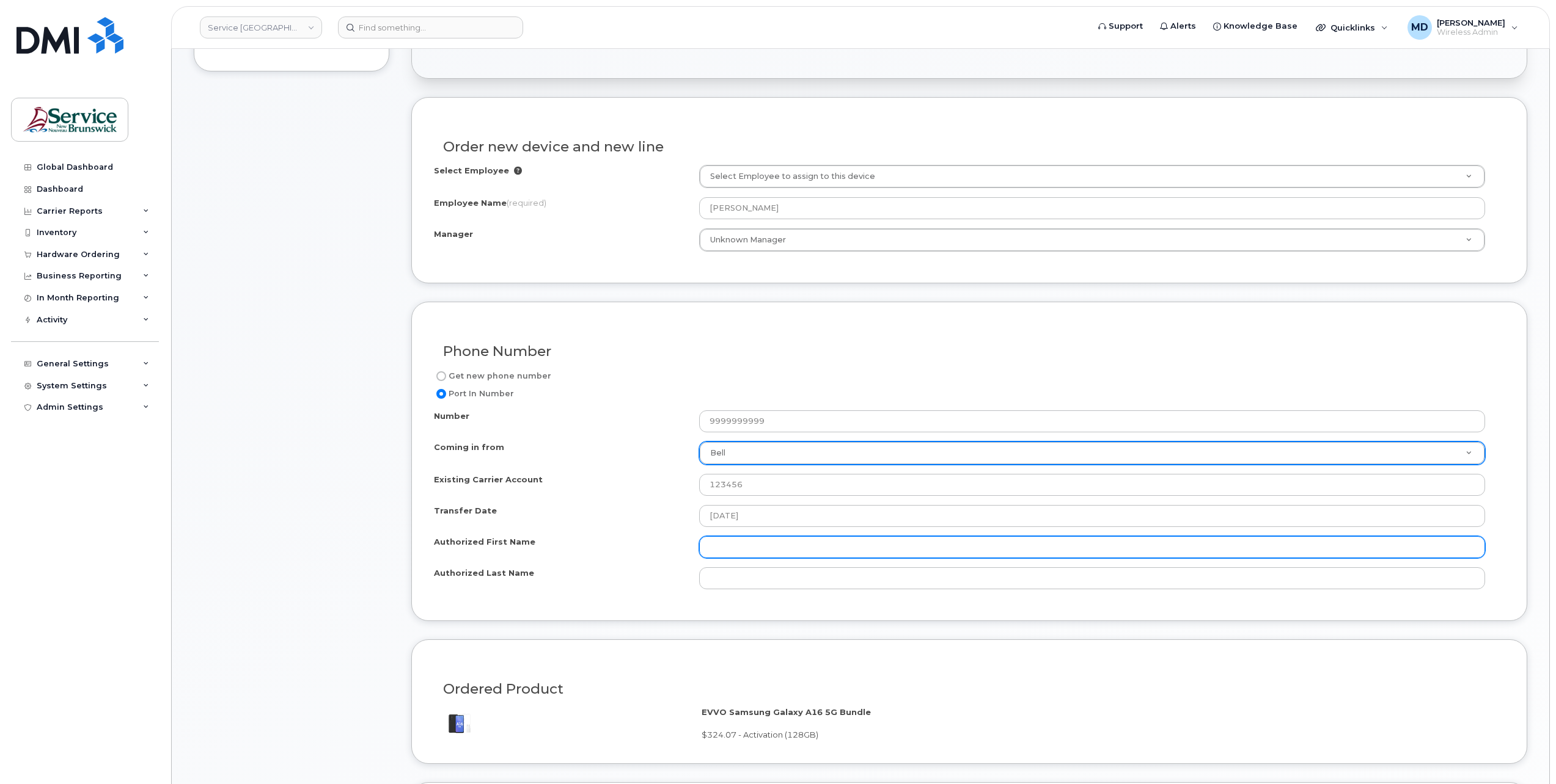
click at [736, 544] on input "Authorized First Name" at bounding box center [1092, 548] width 786 height 22
type input "matt"
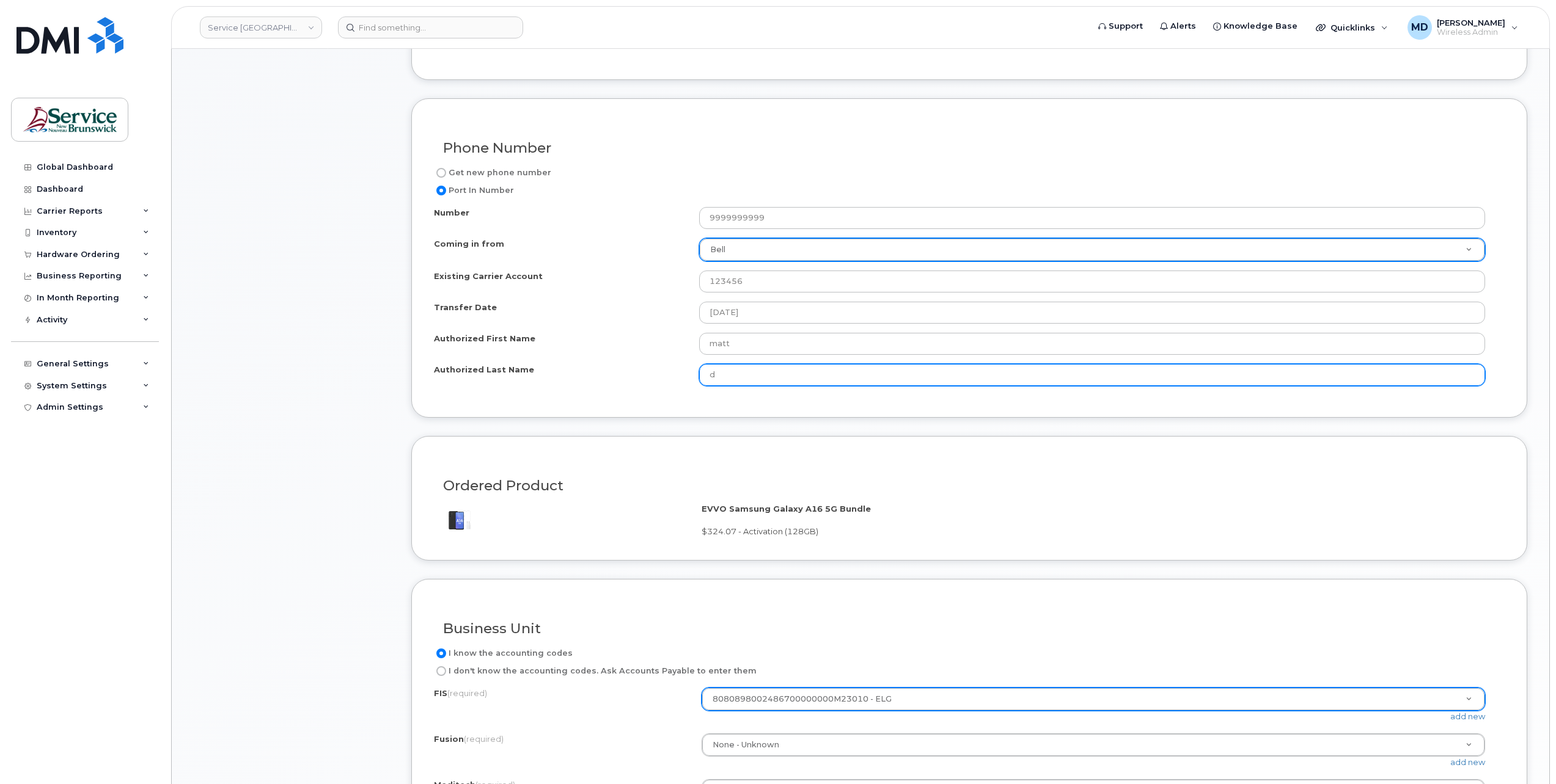
scroll to position [746, 0]
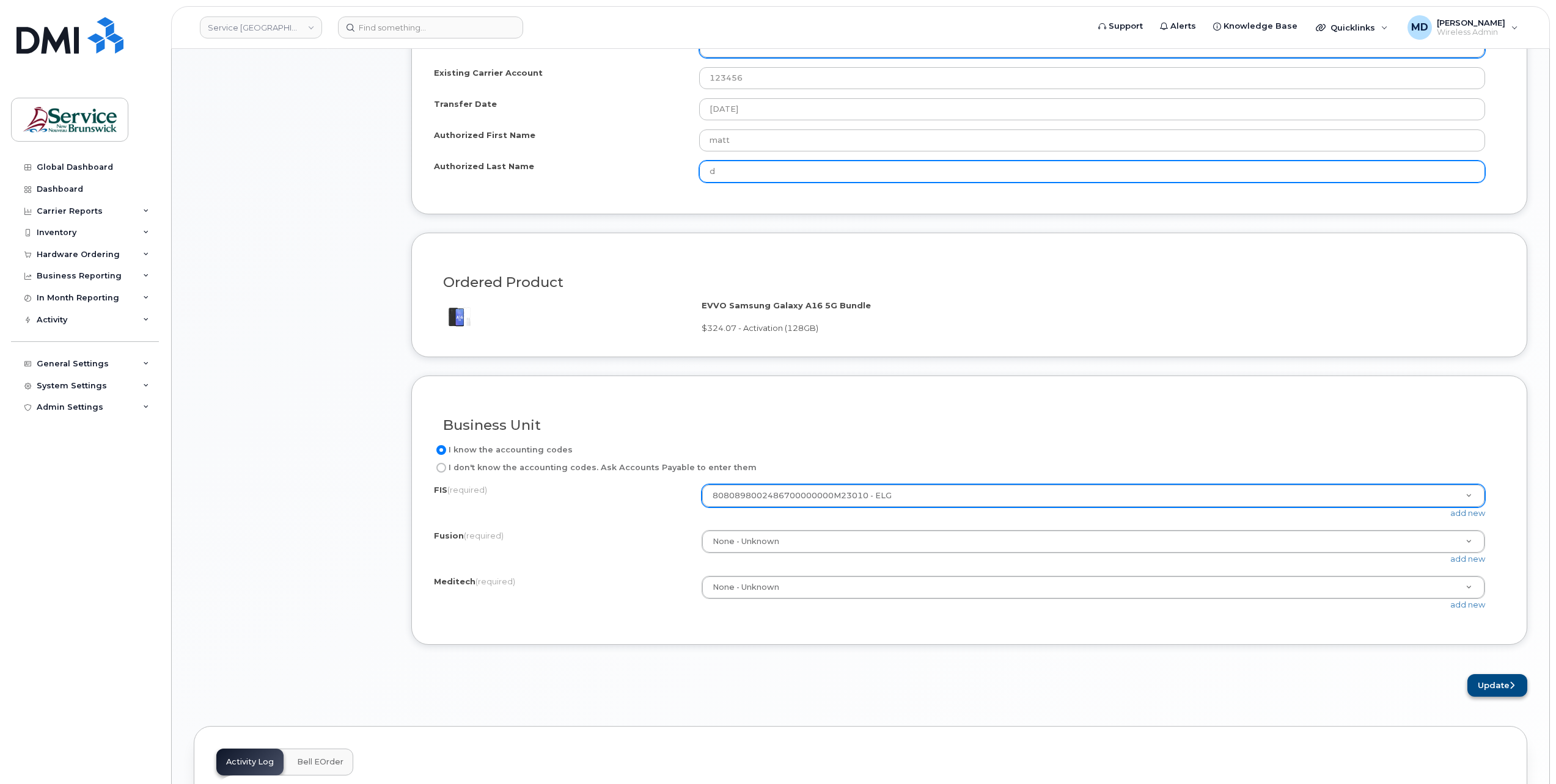
type input "d"
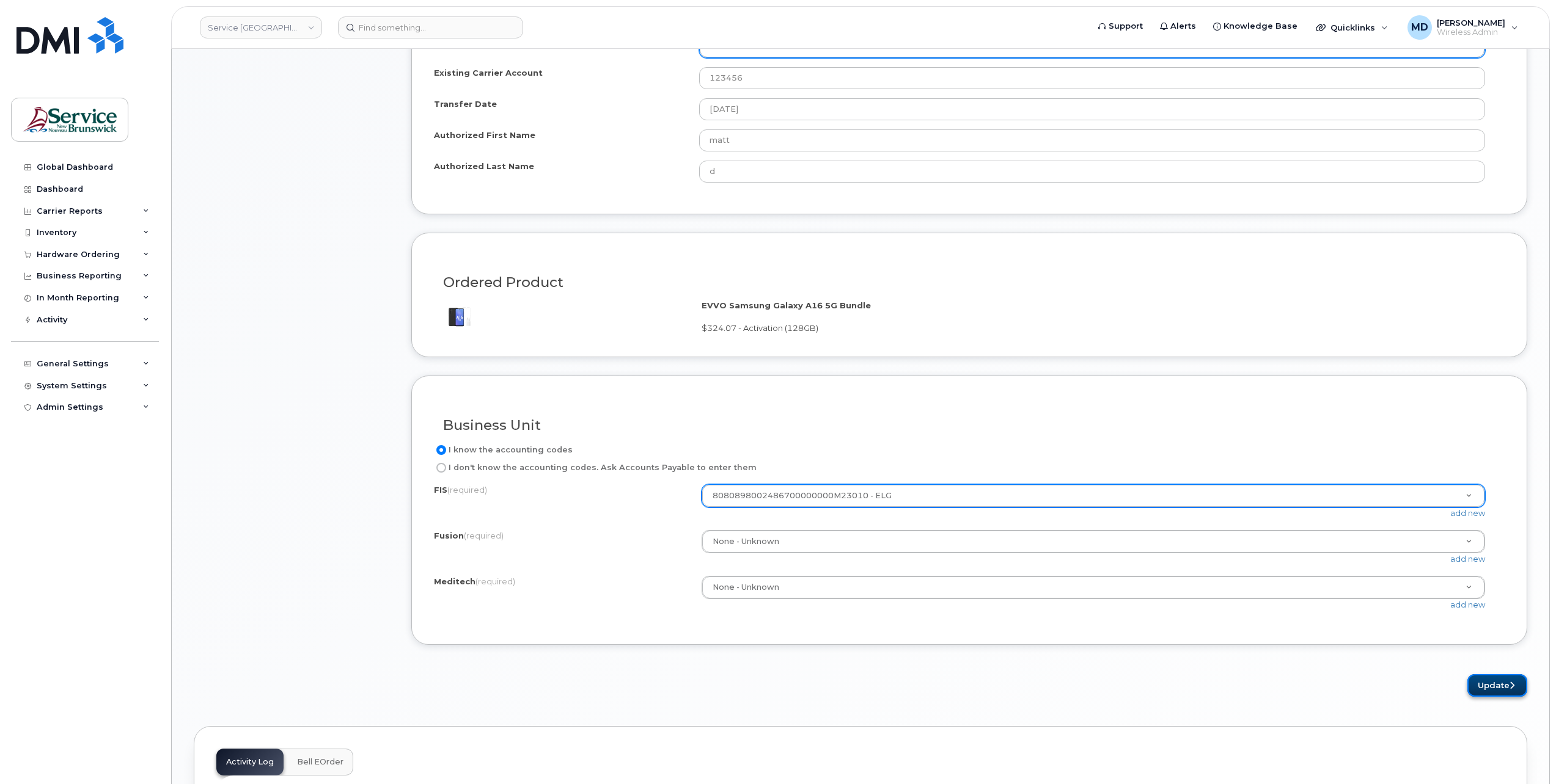
click at [1489, 681] on button "Update" at bounding box center [1497, 686] width 59 height 22
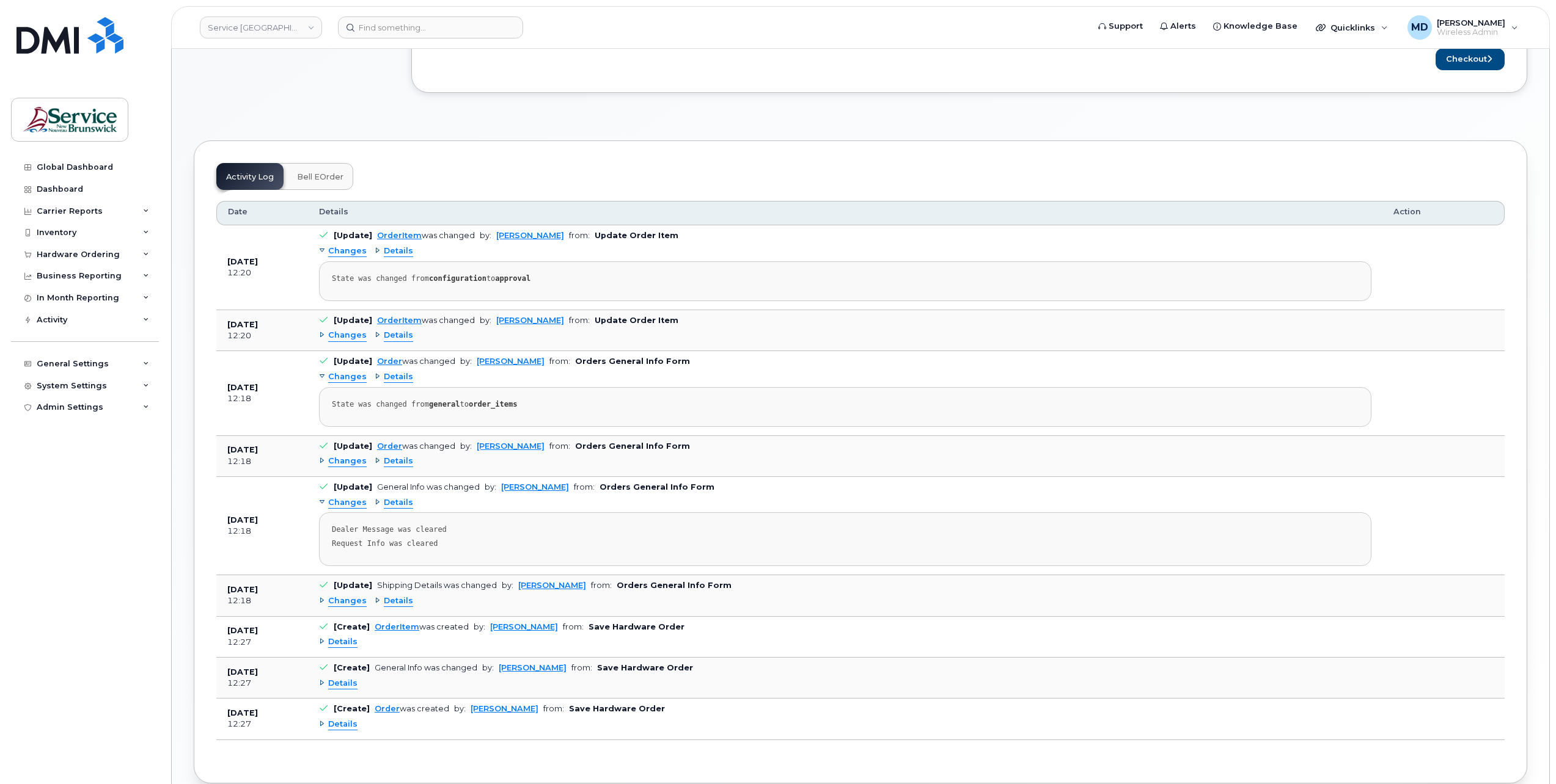
scroll to position [407, 0]
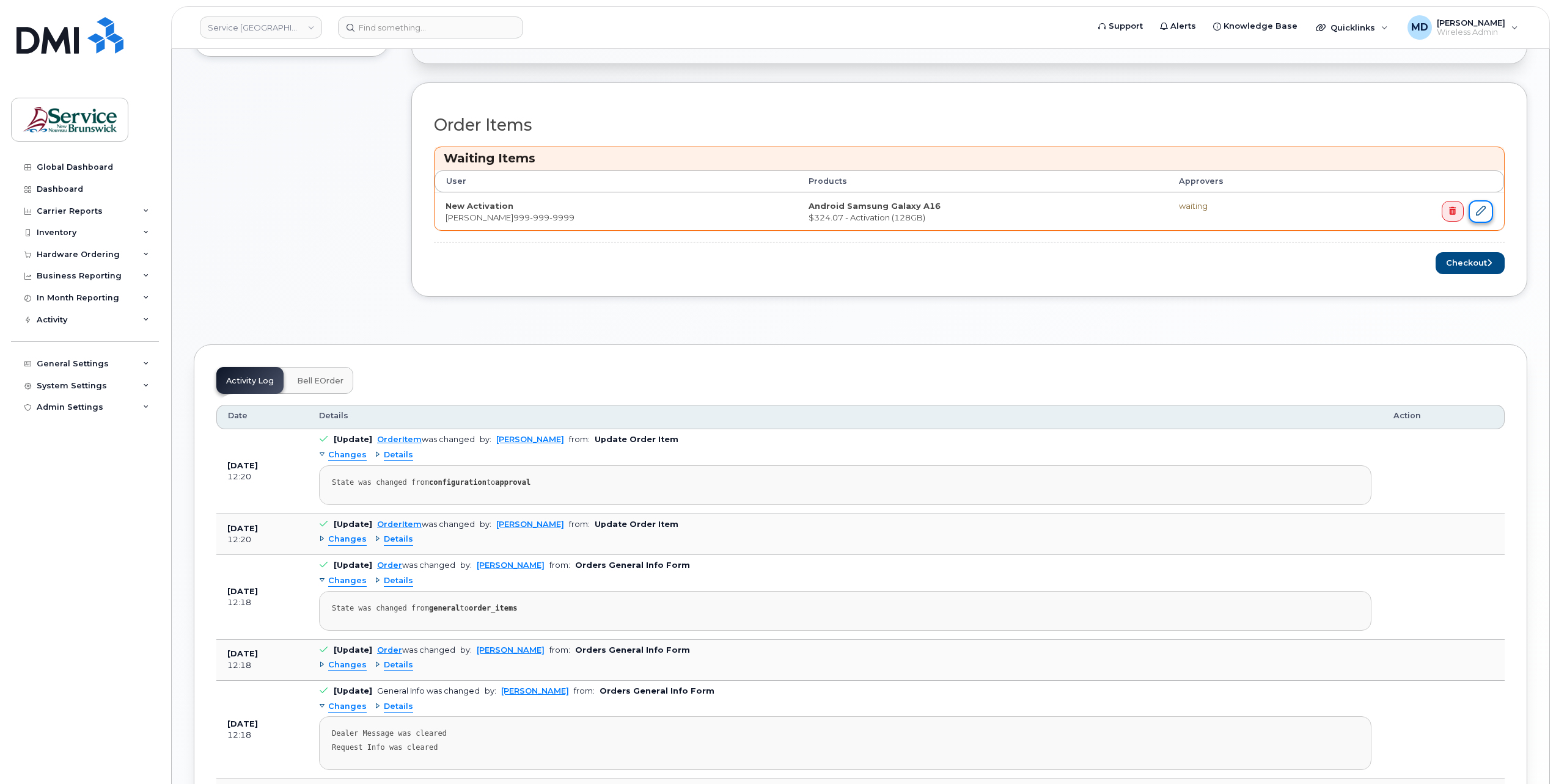
click at [1484, 210] on icon at bounding box center [1480, 210] width 9 height 9
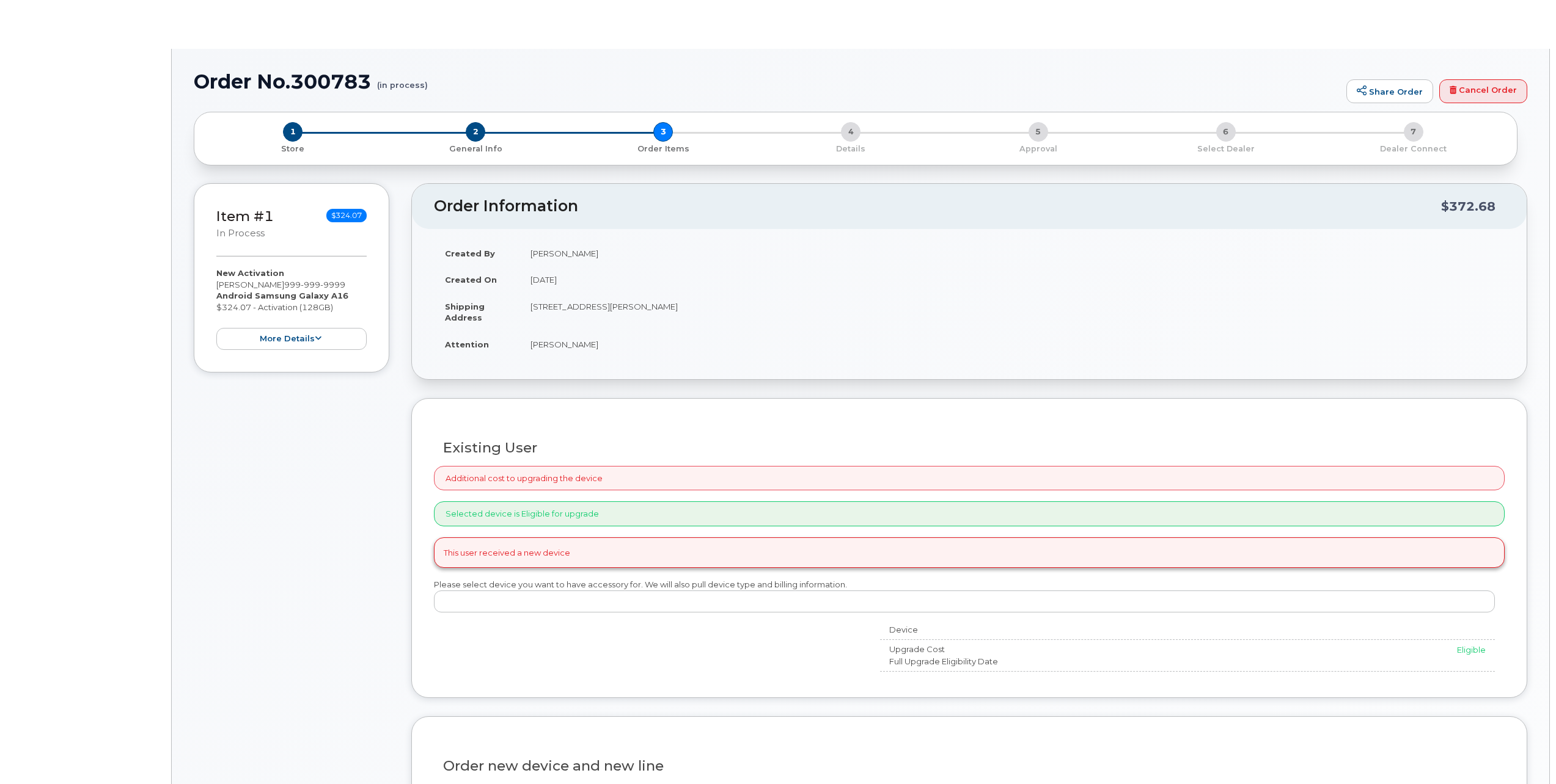
radio input "true"
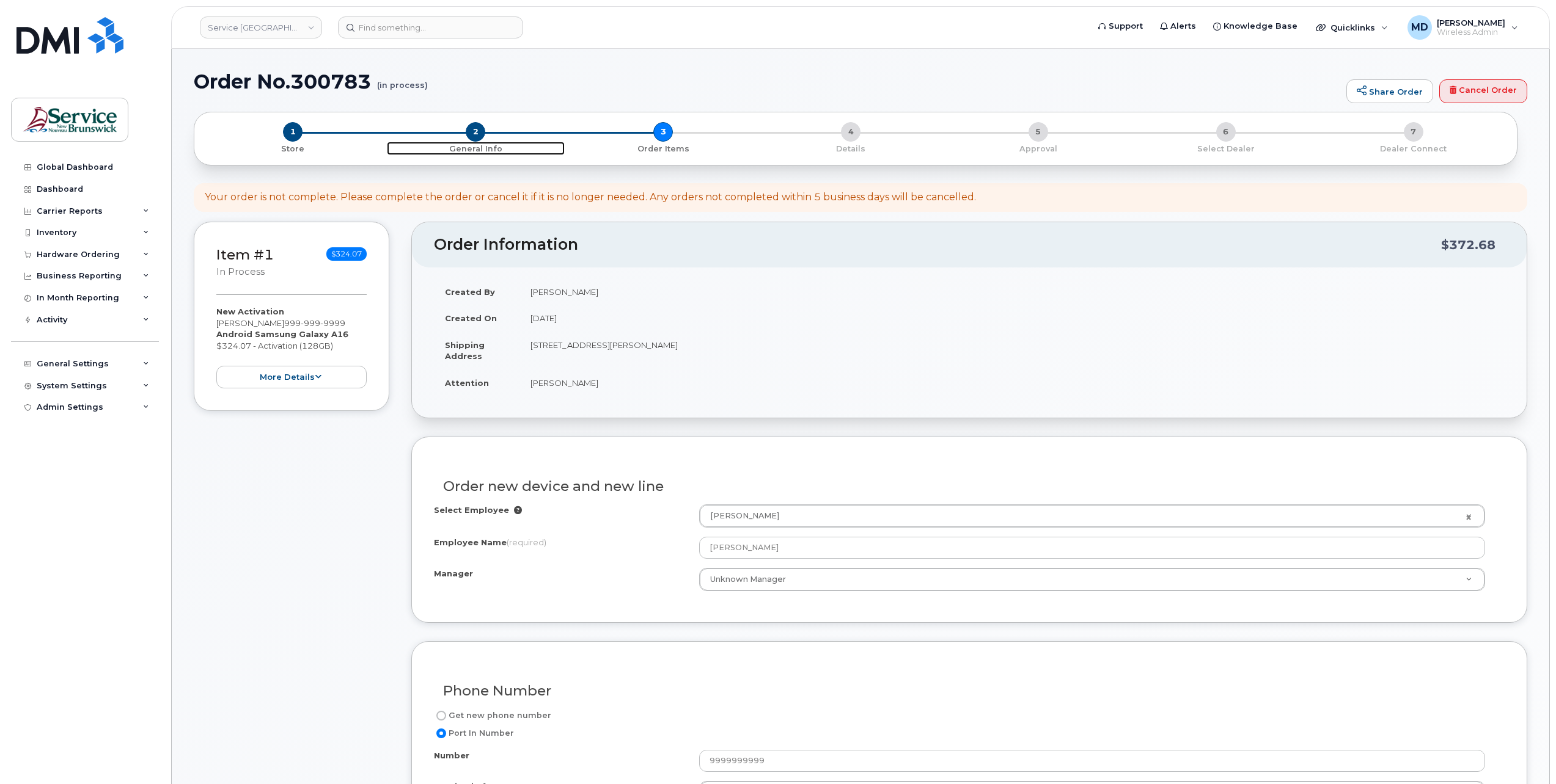
click at [479, 133] on span "2" at bounding box center [475, 132] width 20 height 20
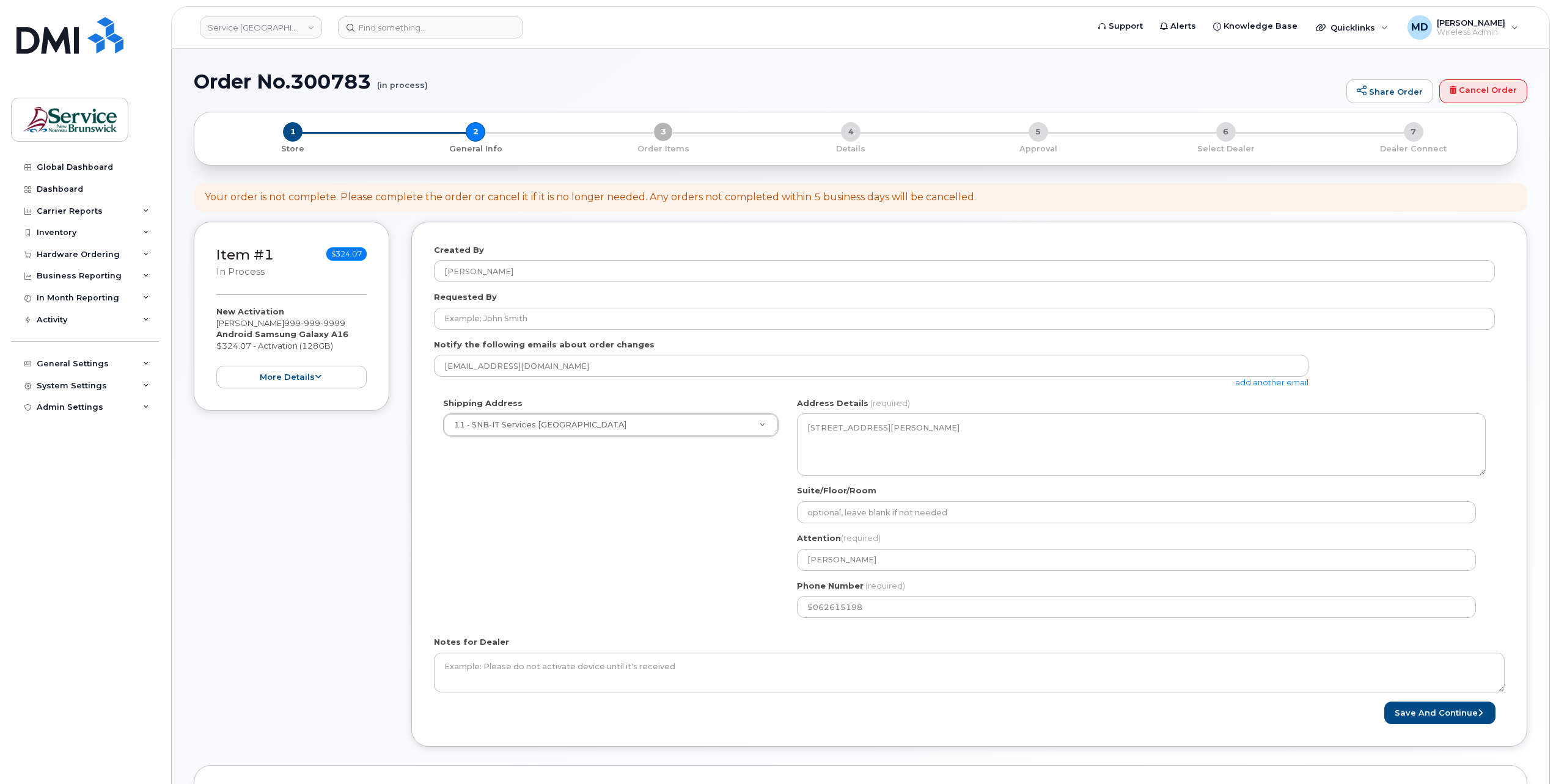
select select
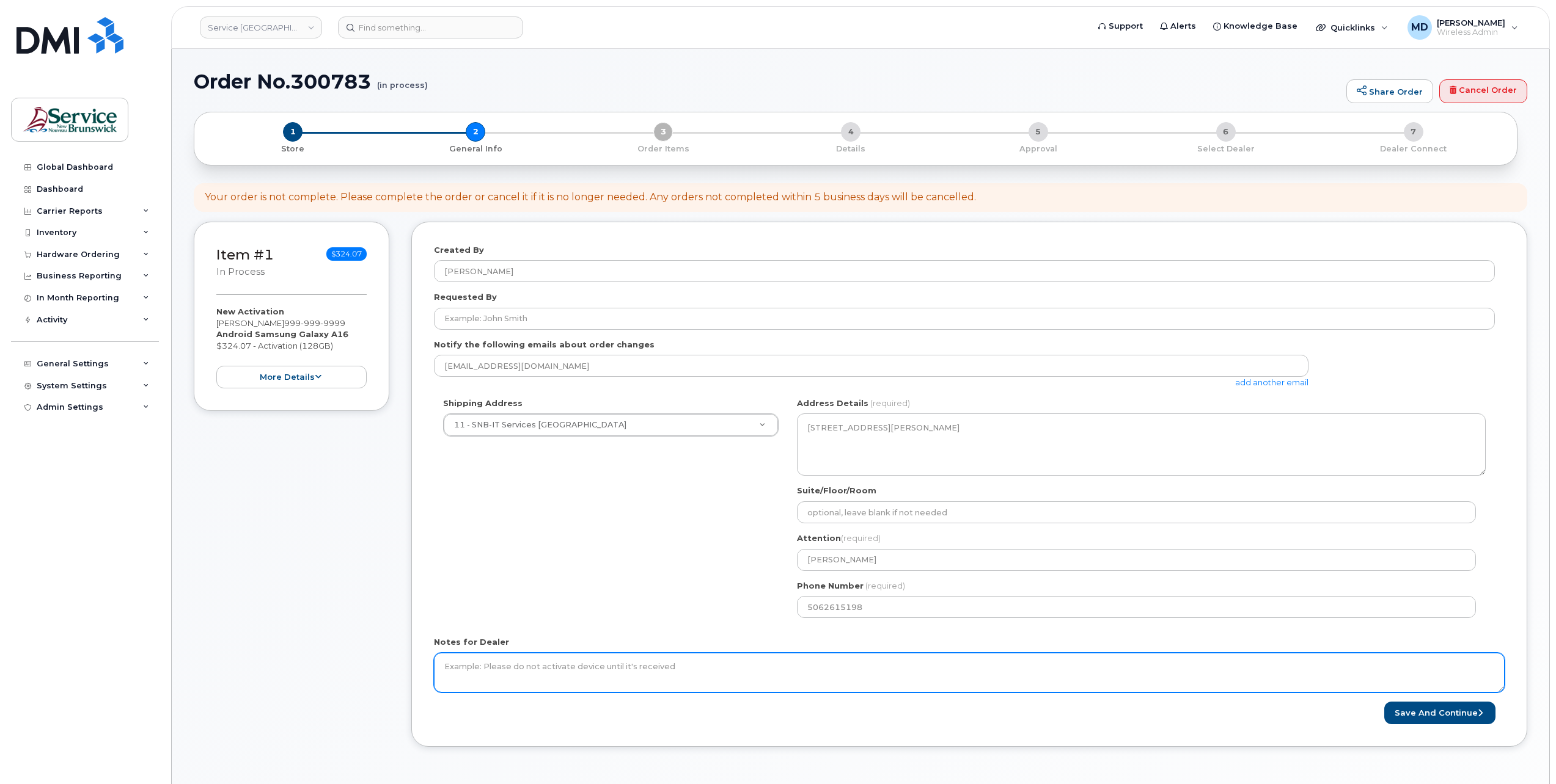
click at [559, 670] on textarea "Notes for Dealer" at bounding box center [969, 673] width 1071 height 40
paste textarea "Scan the following QR code and follow the prompts: eSim QR code for setup"
type textarea "this is a landline port"
